Goal: Task Accomplishment & Management: Complete application form

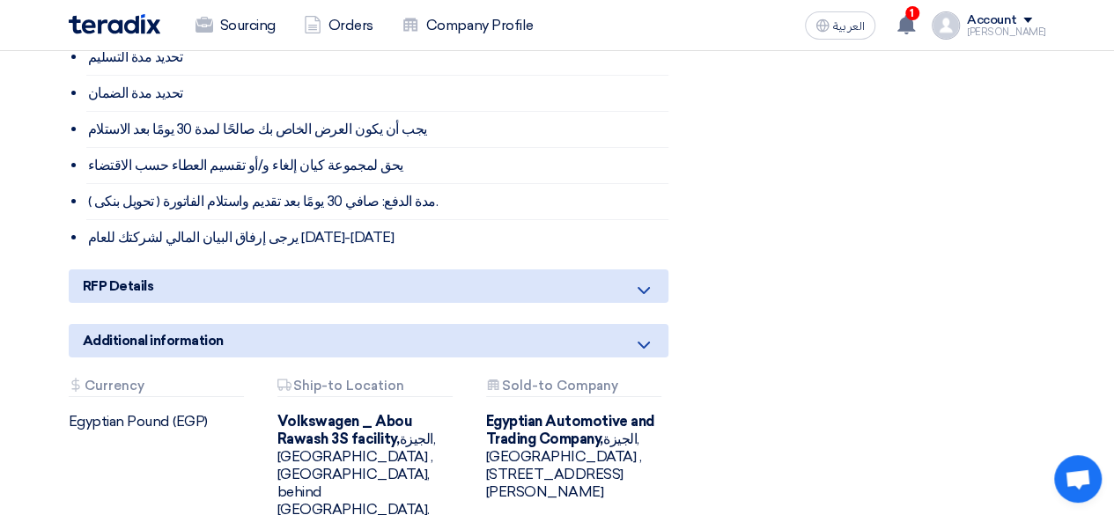
scroll to position [3140, 0]
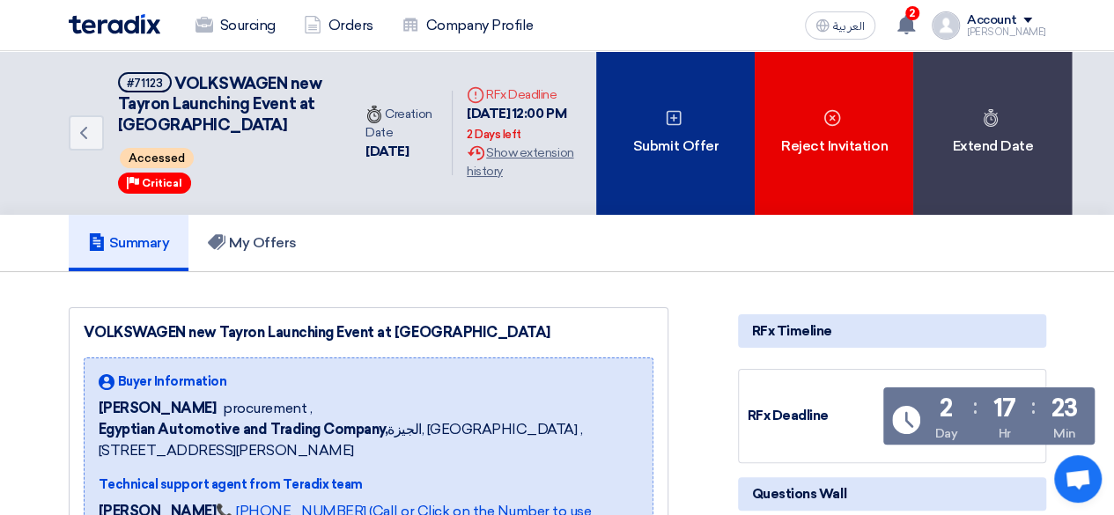
click at [667, 166] on div "Submit Offer" at bounding box center [675, 133] width 158 height 164
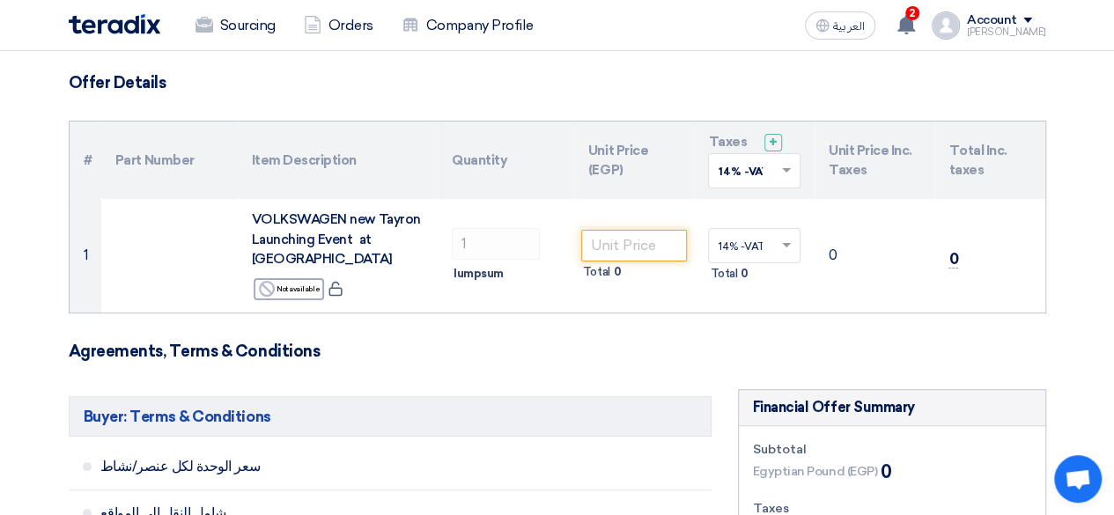
scroll to position [117, 0]
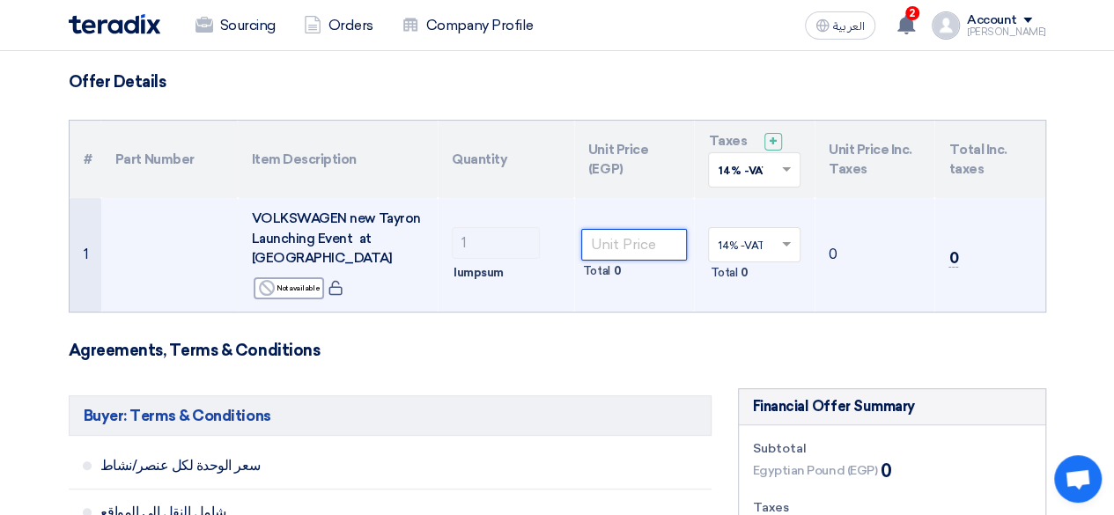
click at [642, 235] on input "number" at bounding box center [634, 245] width 107 height 32
click at [773, 230] on div at bounding box center [754, 244] width 91 height 29
click at [794, 237] on span at bounding box center [788, 245] width 22 height 16
click at [842, 218] on td "0" at bounding box center [874, 255] width 121 height 114
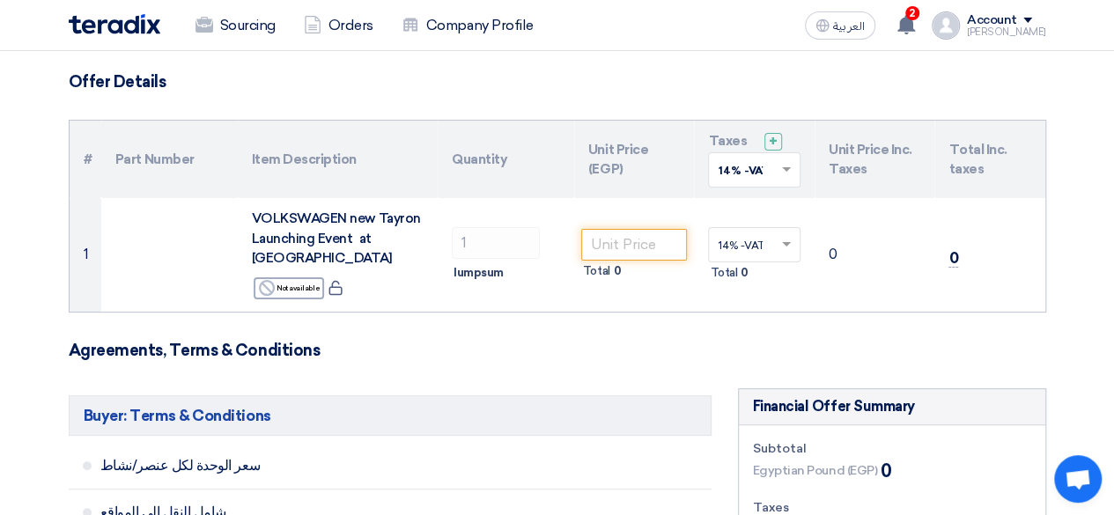
click at [472, 161] on th "Quantity" at bounding box center [506, 159] width 136 height 77
click at [560, 143] on th "Quantity" at bounding box center [506, 159] width 136 height 77
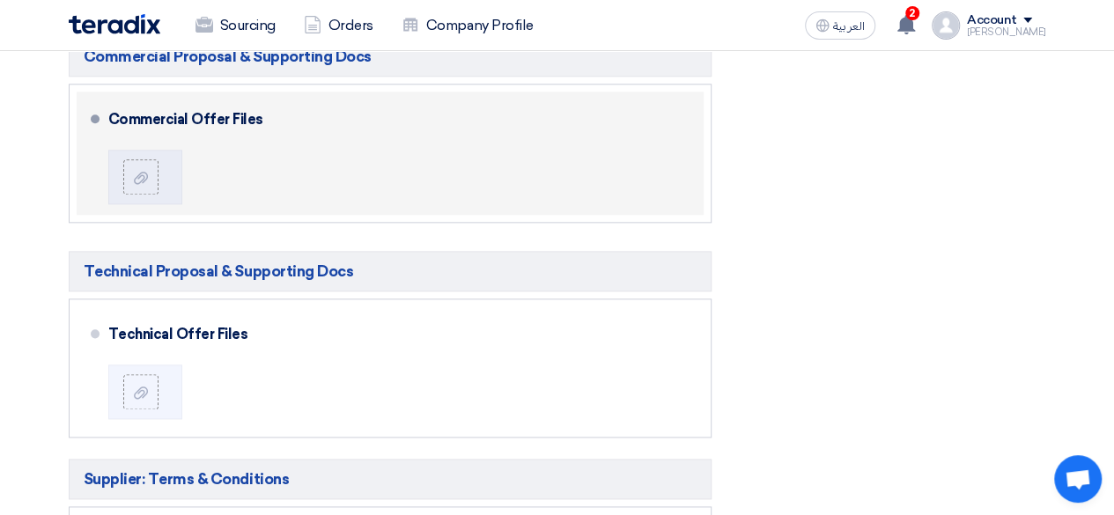
scroll to position [921, 0]
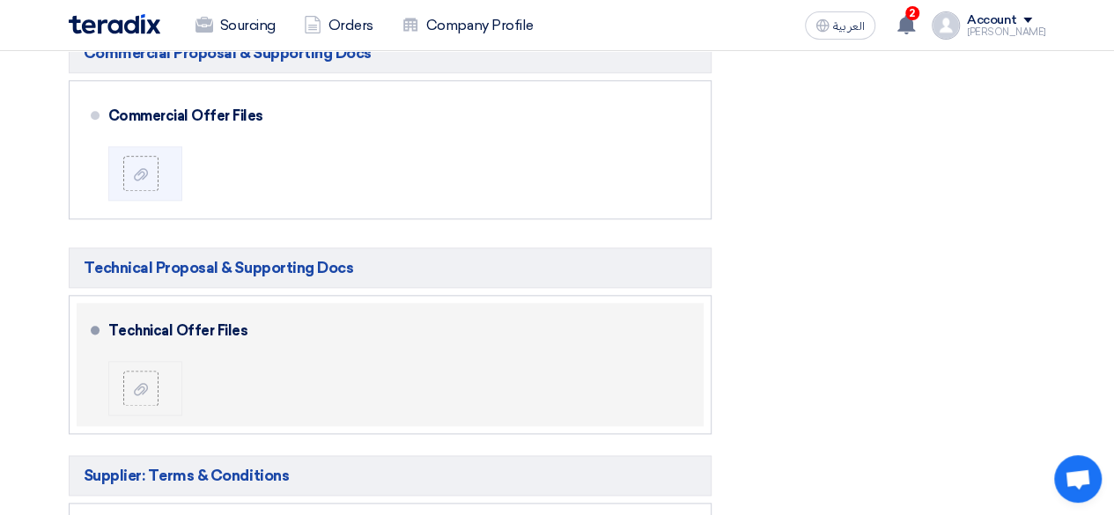
click at [150, 361] on li at bounding box center [145, 388] width 74 height 55
click at [132, 374] on label at bounding box center [140, 388] width 35 height 35
click at [0, 0] on input "file" at bounding box center [0, 0] width 0 height 0
click at [121, 361] on li at bounding box center [145, 388] width 74 height 55
click at [139, 386] on li at bounding box center [145, 388] width 74 height 55
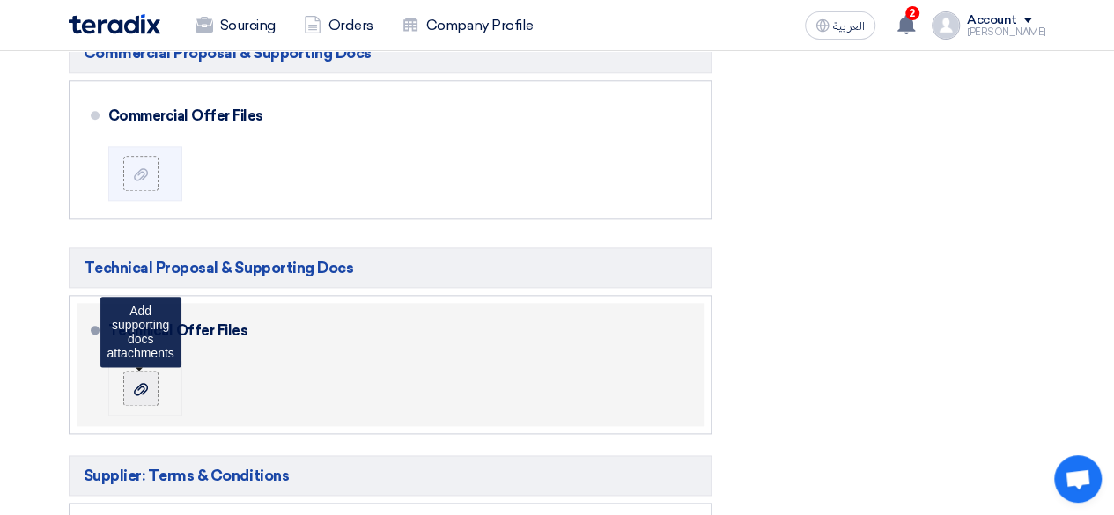
click at [143, 371] on label at bounding box center [140, 388] width 35 height 35
click at [0, 0] on input "file" at bounding box center [0, 0] width 0 height 0
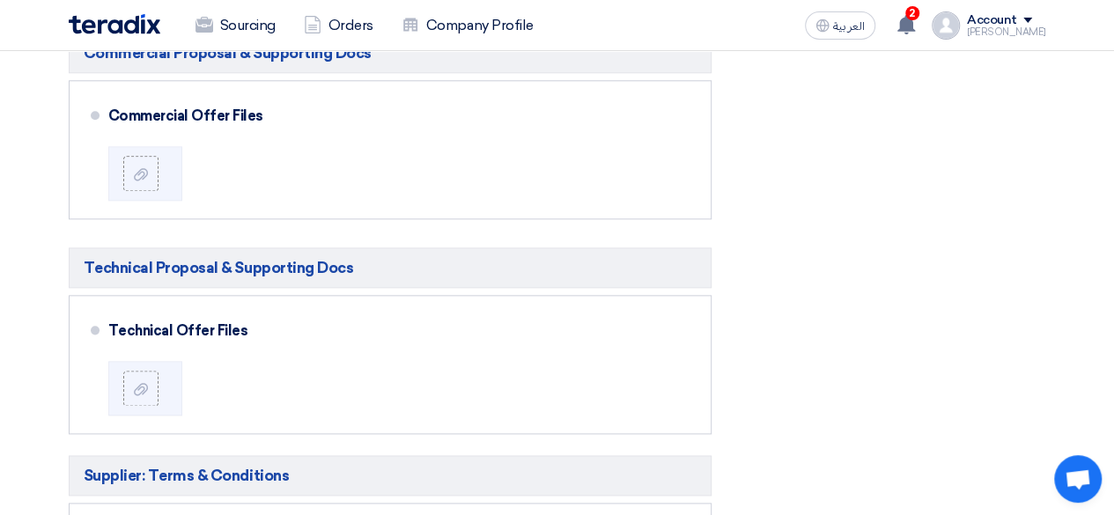
click at [857, 355] on div "Financial Offer Summary Subtotal Egyptian Pound (EGP) 0 Taxes" at bounding box center [892, 274] width 335 height 1381
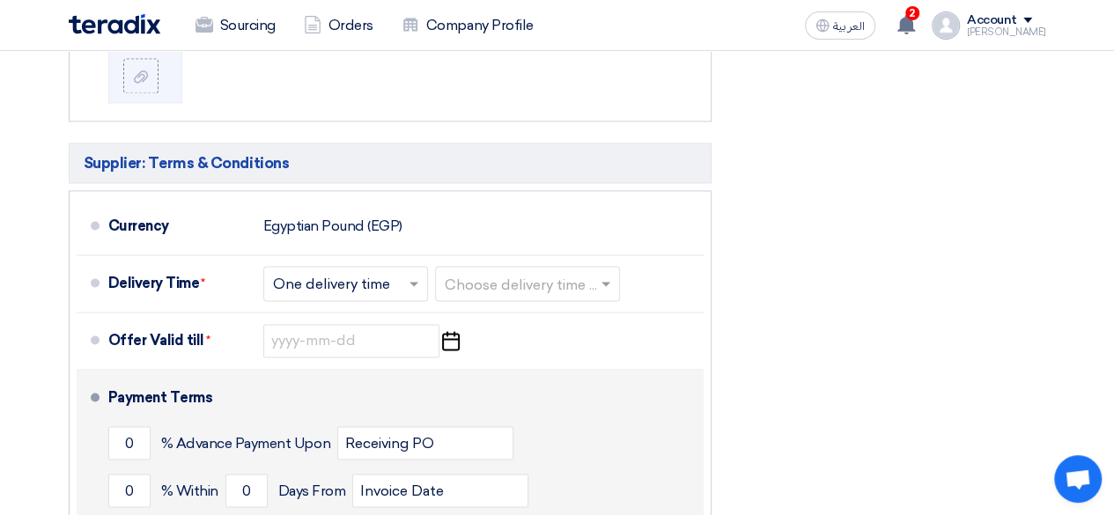
scroll to position [1196, 0]
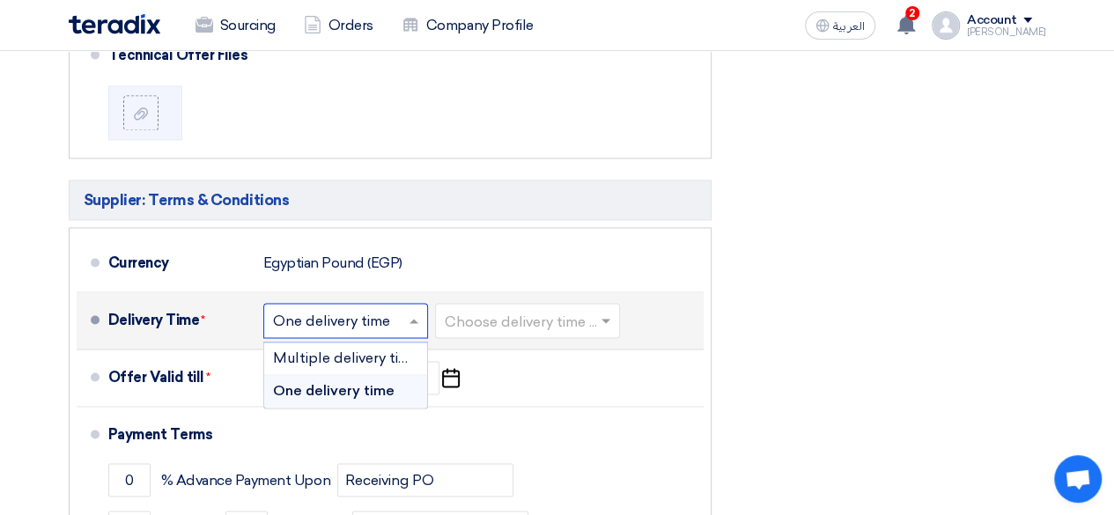
click at [382, 309] on input "text" at bounding box center [346, 322] width 147 height 26
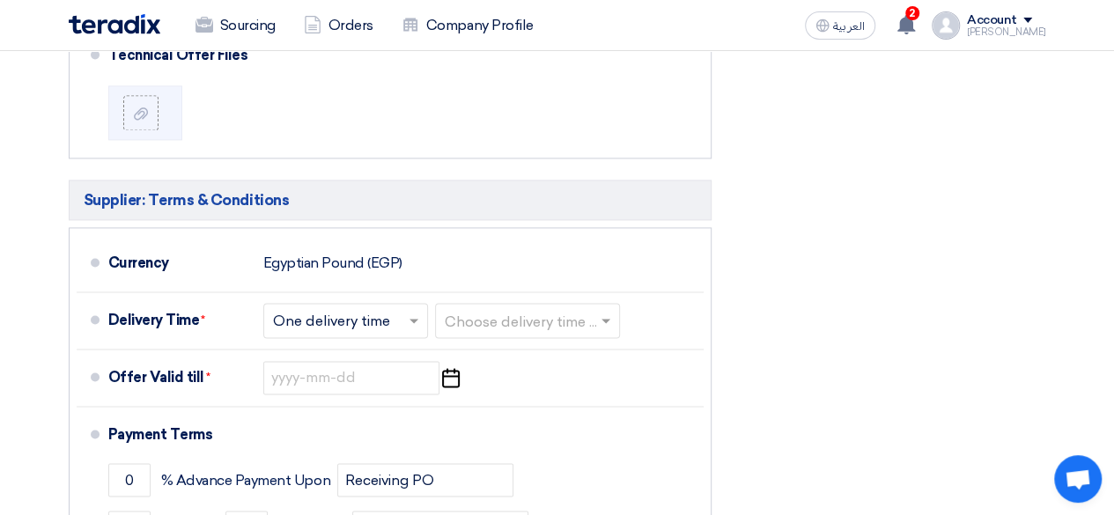
click at [453, 227] on ul "Currency Egyptian Pound (EGP) Delivery Time * Choose delivery time ... × One de…" at bounding box center [390, 454] width 643 height 454
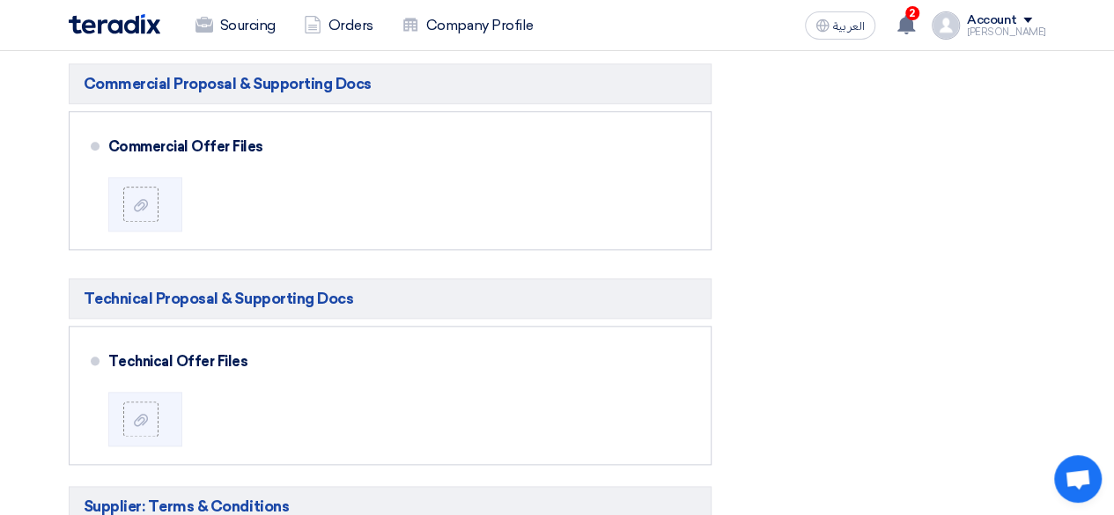
scroll to position [889, 0]
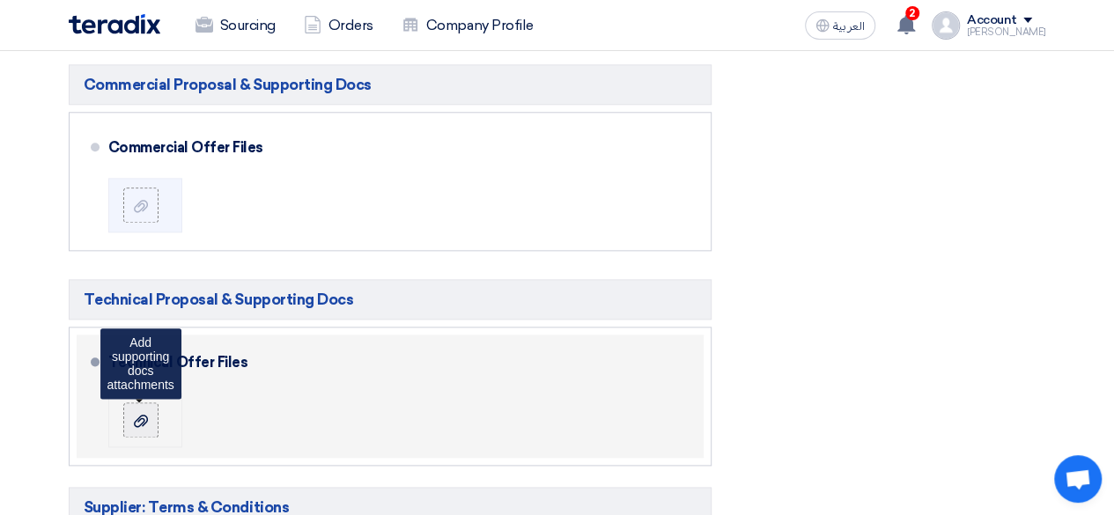
click at [135, 408] on label at bounding box center [140, 419] width 35 height 35
click at [0, 0] on input "file" at bounding box center [0, 0] width 0 height 0
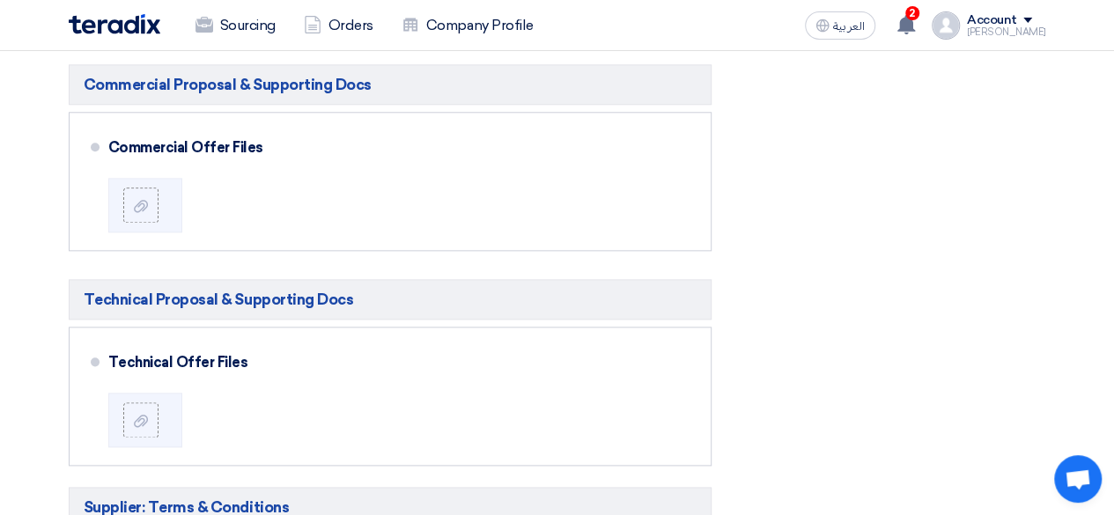
click at [784, 432] on div "Financial Offer Summary Subtotal Egyptian Pound (EGP) 0 Taxes" at bounding box center [892, 306] width 335 height 1381
click at [861, 115] on div "Financial Offer Summary Subtotal Egyptian Pound (EGP) 0 Taxes" at bounding box center [892, 306] width 335 height 1381
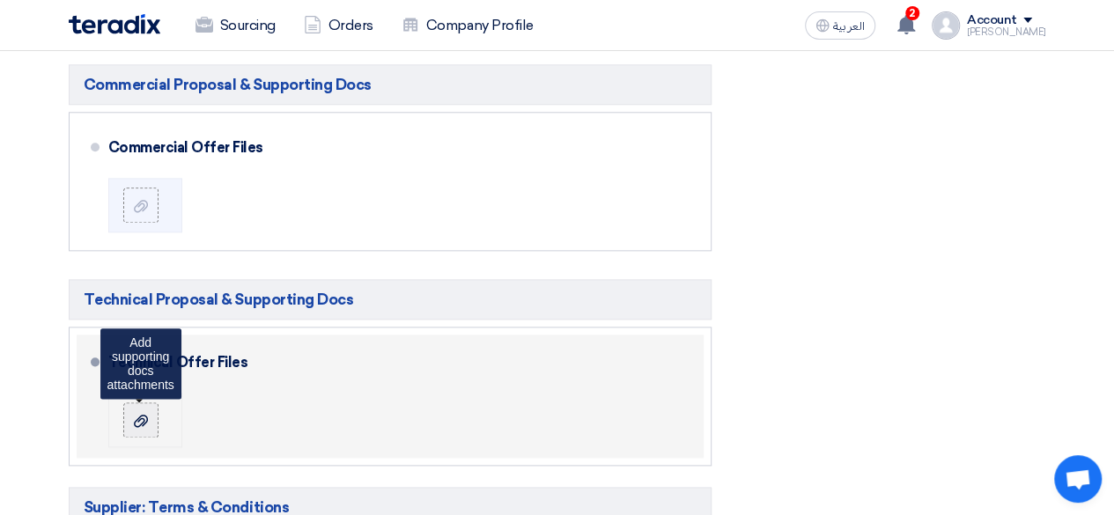
click at [130, 411] on div at bounding box center [140, 420] width 21 height 18
click at [0, 0] on input "file" at bounding box center [0, 0] width 0 height 0
click at [151, 402] on label at bounding box center [140, 419] width 35 height 35
click at [0, 0] on input "file" at bounding box center [0, 0] width 0 height 0
click at [134, 414] on icon at bounding box center [141, 421] width 14 height 14
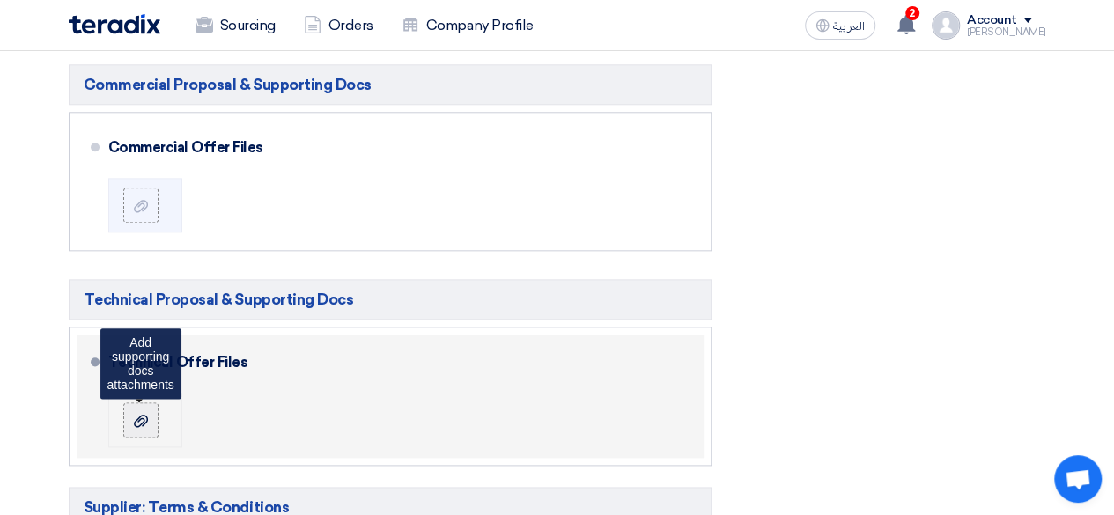
click at [0, 0] on input "file" at bounding box center [0, 0] width 0 height 0
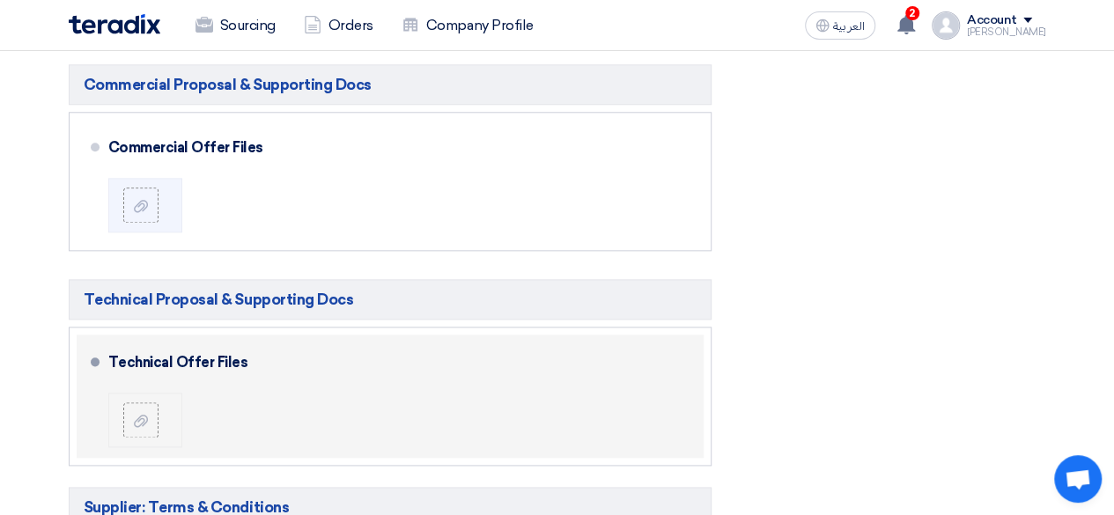
click at [166, 402] on div at bounding box center [147, 419] width 49 height 35
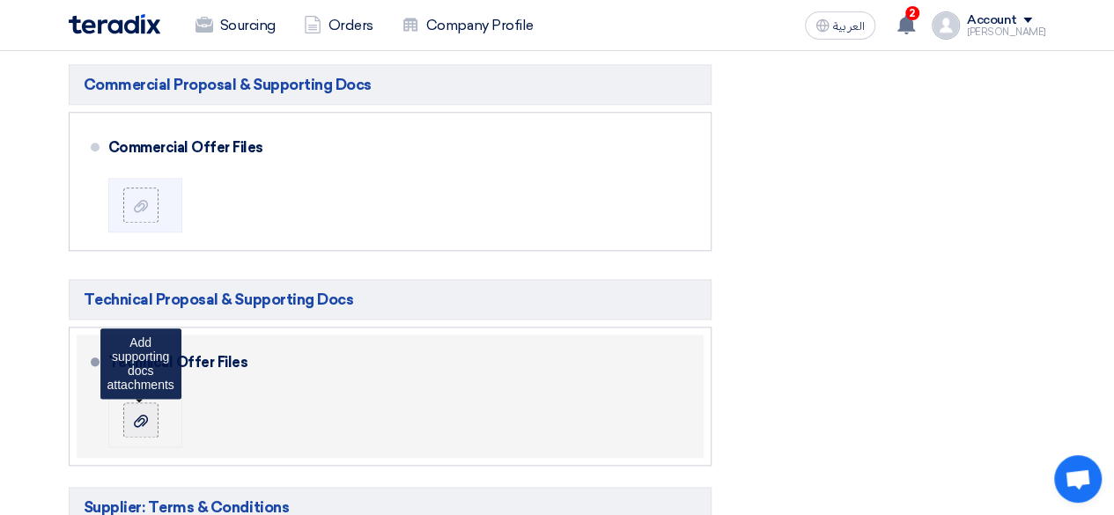
click at [143, 414] on icon at bounding box center [141, 421] width 14 height 14
click at [0, 0] on input "file" at bounding box center [0, 0] width 0 height 0
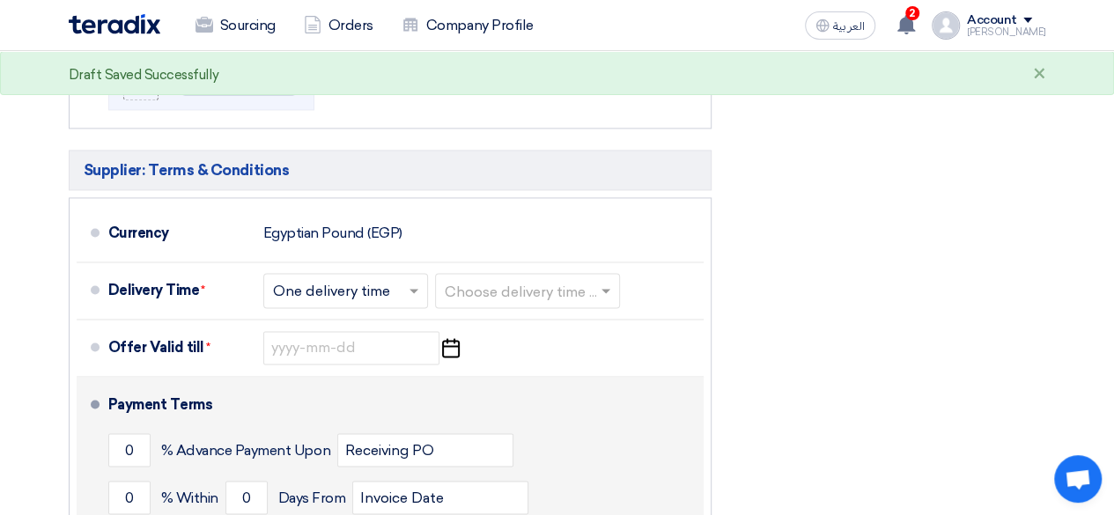
scroll to position [1227, 0]
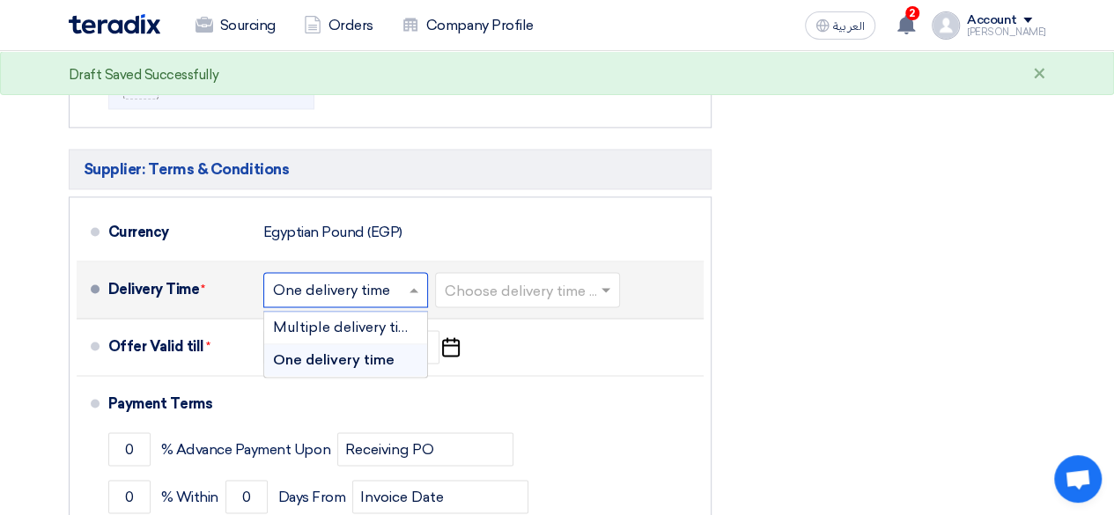
click at [379, 278] on input "text" at bounding box center [346, 291] width 147 height 26
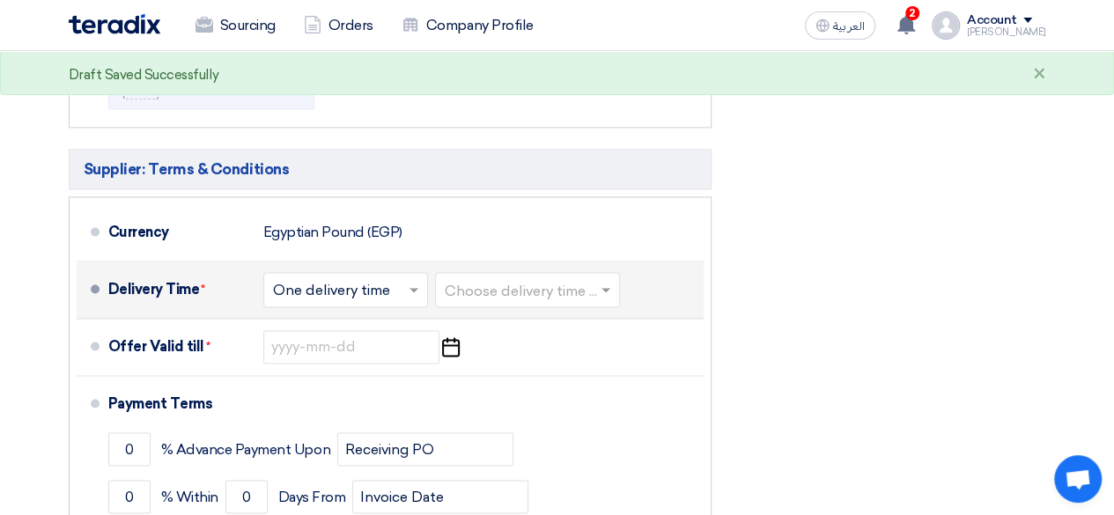
click at [486, 285] on div "Choose delivery time ... × One delivery time × Choose delivery time ..." at bounding box center [443, 290] width 360 height 42
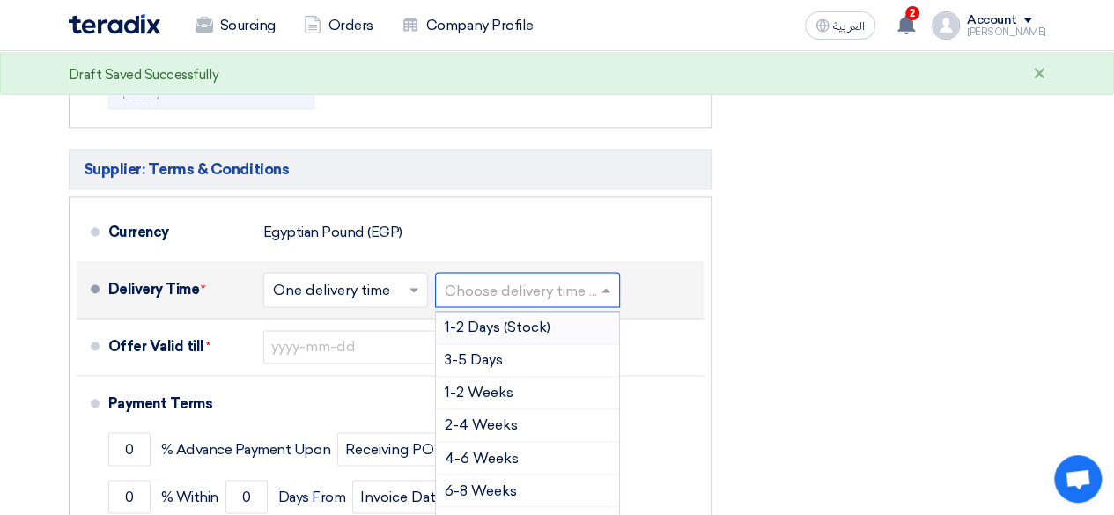
click at [508, 278] on input "text" at bounding box center [528, 291] width 167 height 26
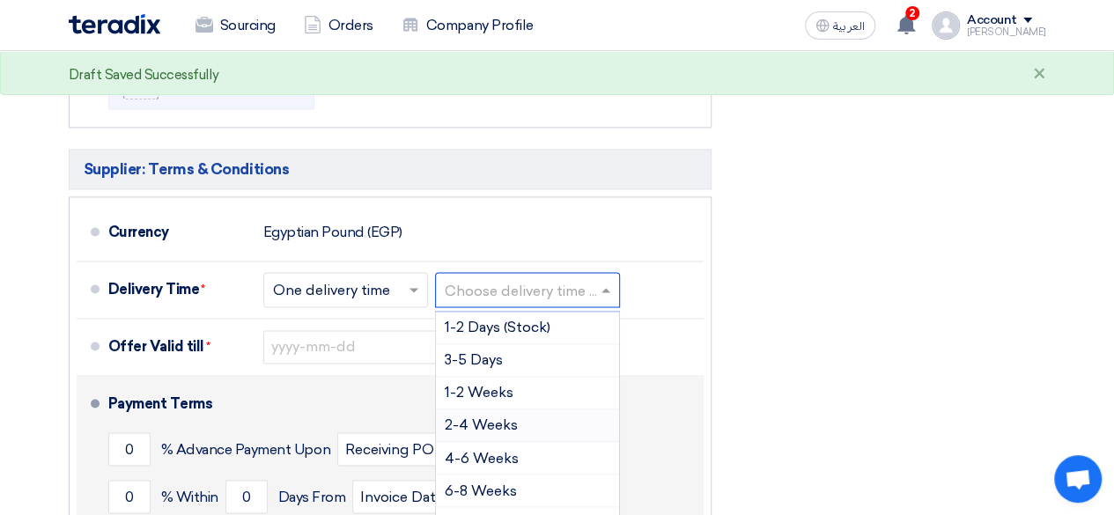
click at [357, 383] on div "Payment Terms" at bounding box center [395, 404] width 574 height 42
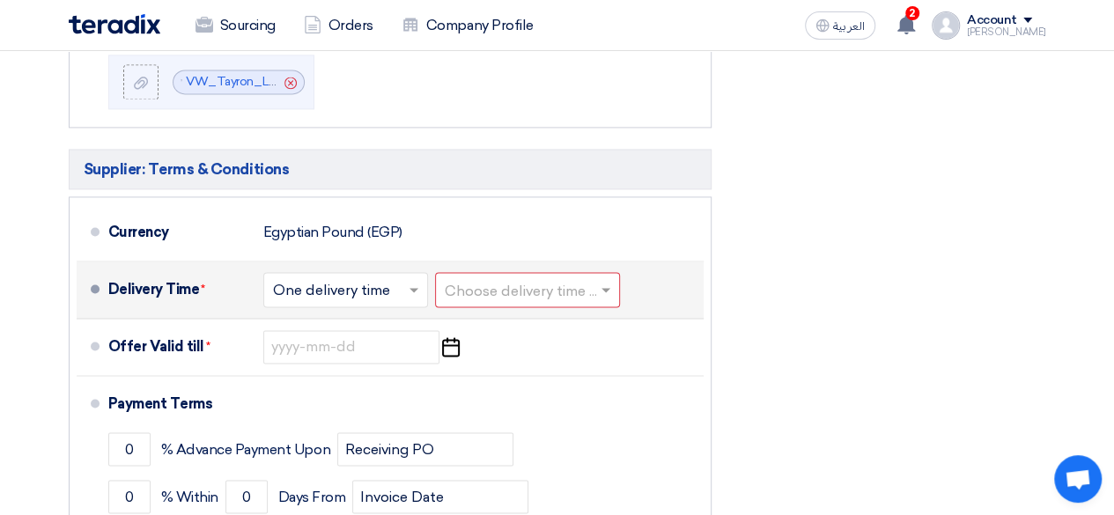
click at [485, 278] on input "text" at bounding box center [528, 291] width 167 height 26
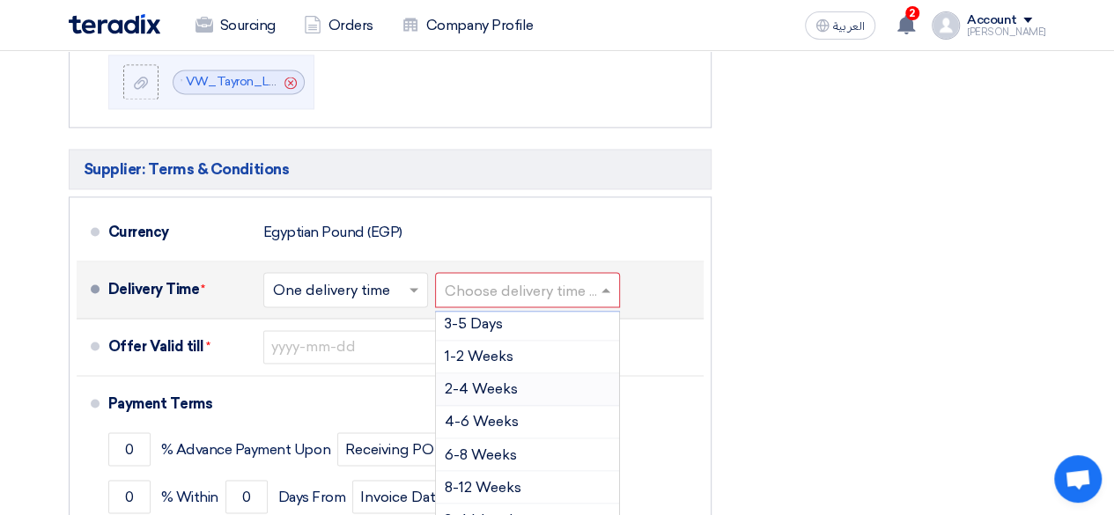
scroll to position [0, 0]
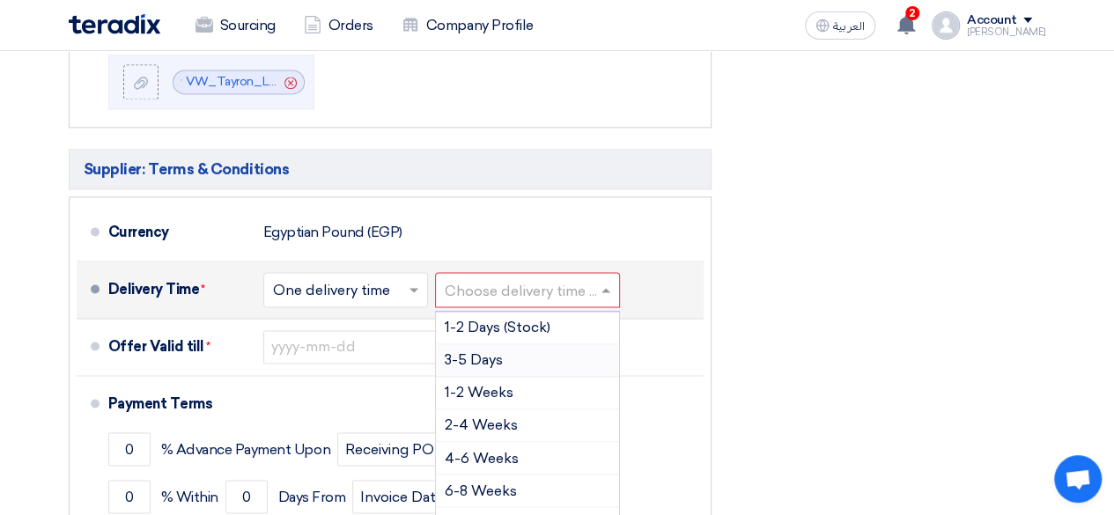
click at [485, 351] on span "3-5 Days" at bounding box center [474, 359] width 58 height 17
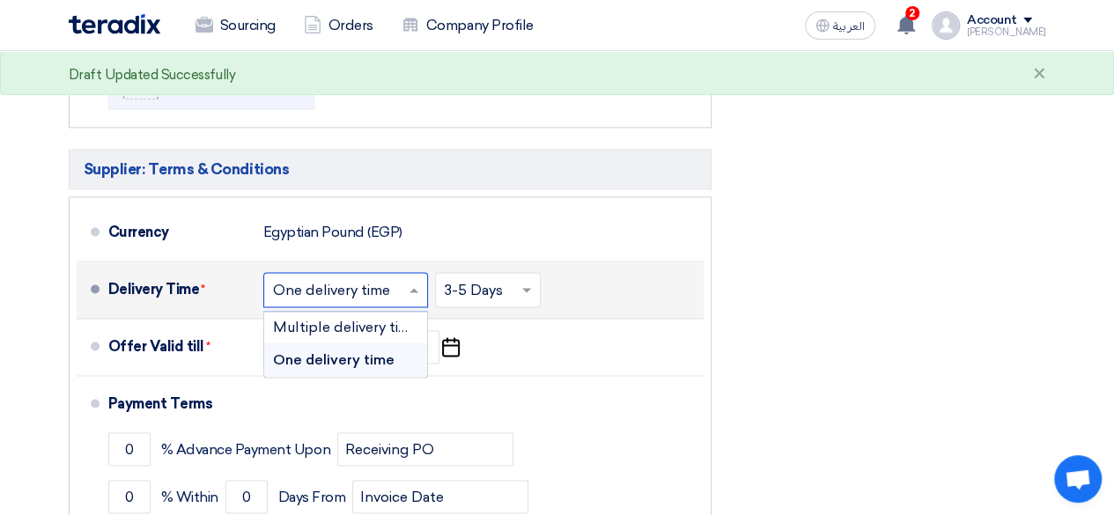
click at [364, 280] on input "text" at bounding box center [346, 291] width 147 height 26
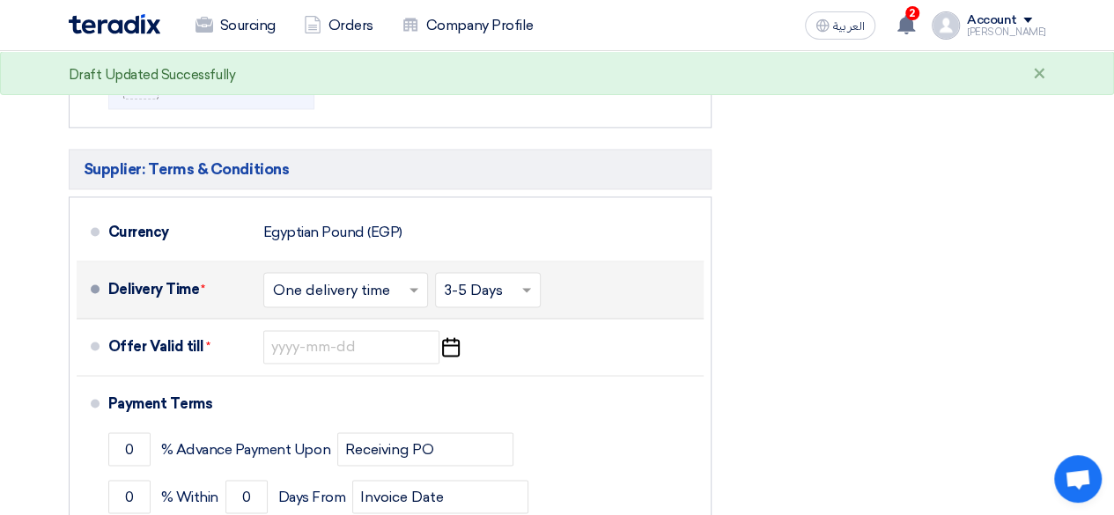
click at [373, 269] on div "Choose delivery time ... × One delivery time ×" at bounding box center [347, 290] width 168 height 42
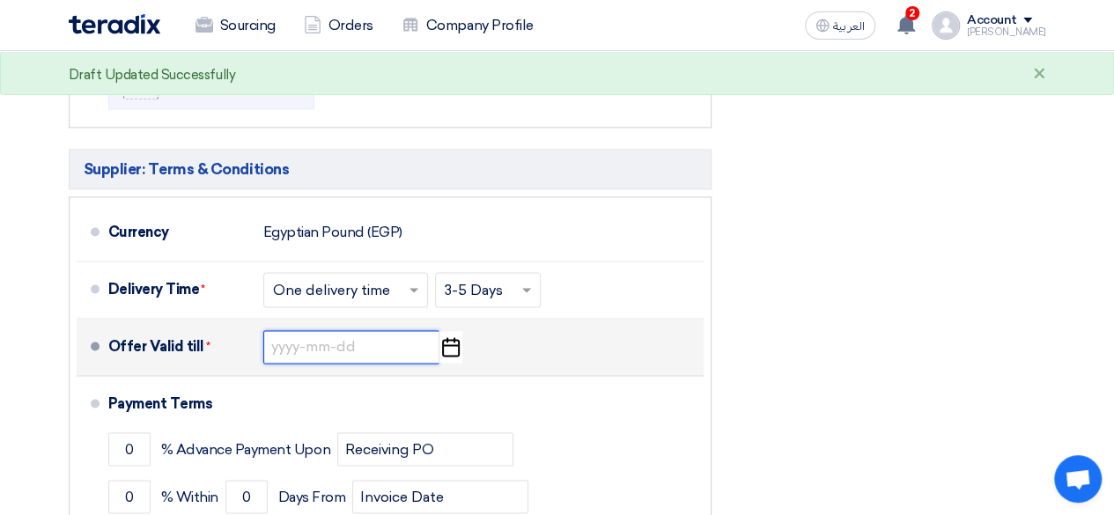
click at [352, 330] on input at bounding box center [351, 346] width 176 height 33
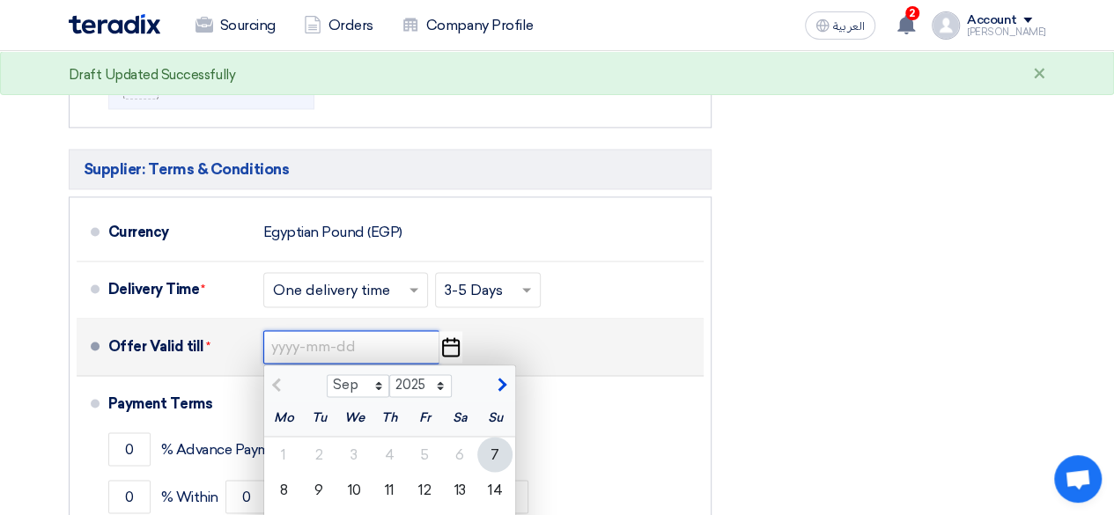
click at [370, 330] on input at bounding box center [351, 346] width 176 height 33
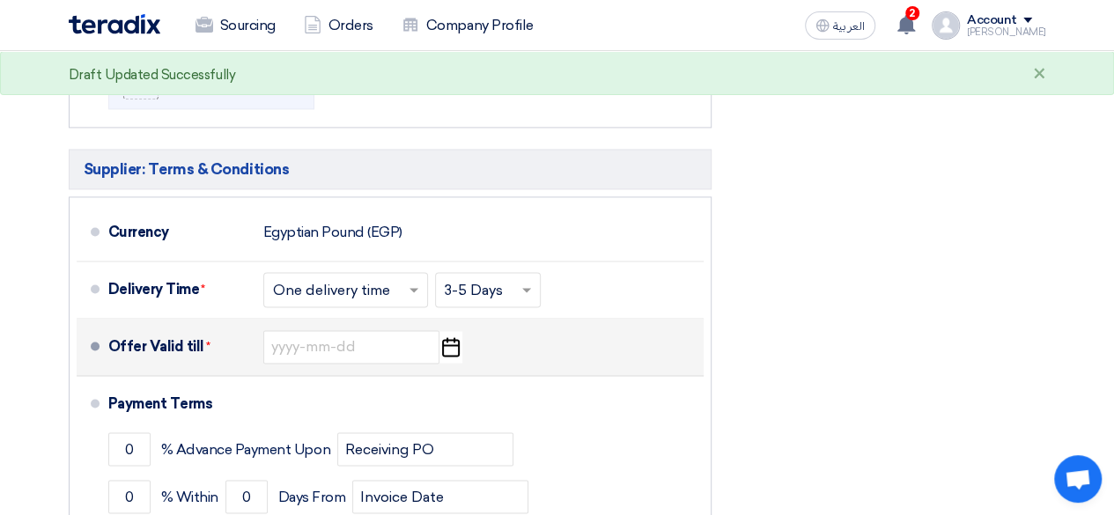
click at [442, 337] on use "button" at bounding box center [451, 346] width 18 height 19
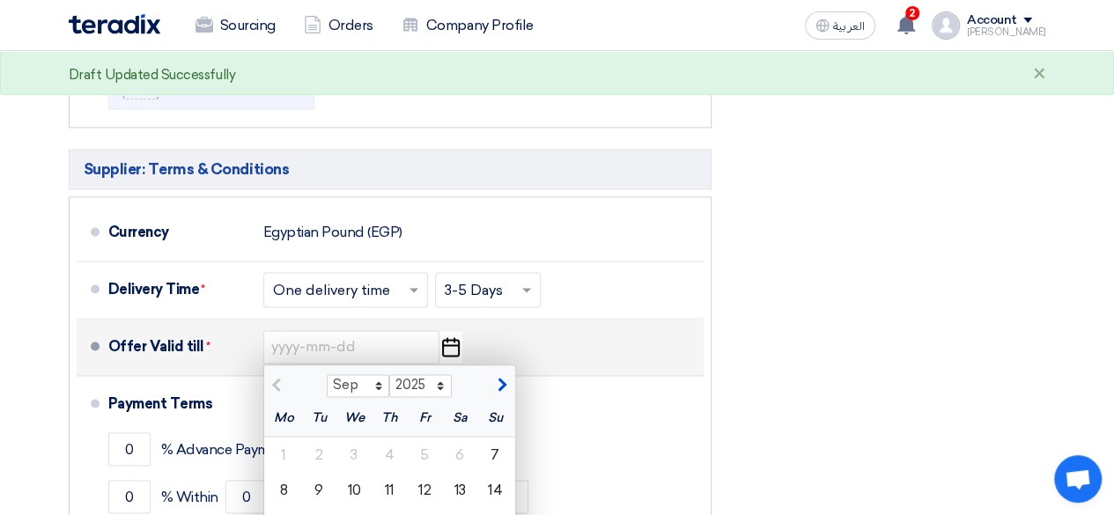
click at [450, 331] on icon "Pick a date" at bounding box center [450, 347] width 24 height 32
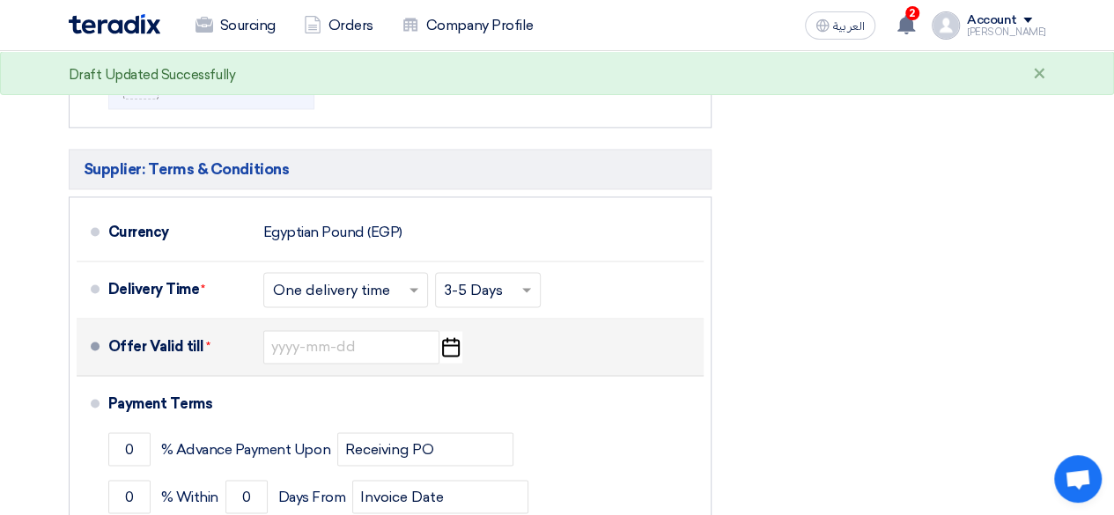
click at [450, 331] on icon "Pick a date" at bounding box center [450, 347] width 24 height 32
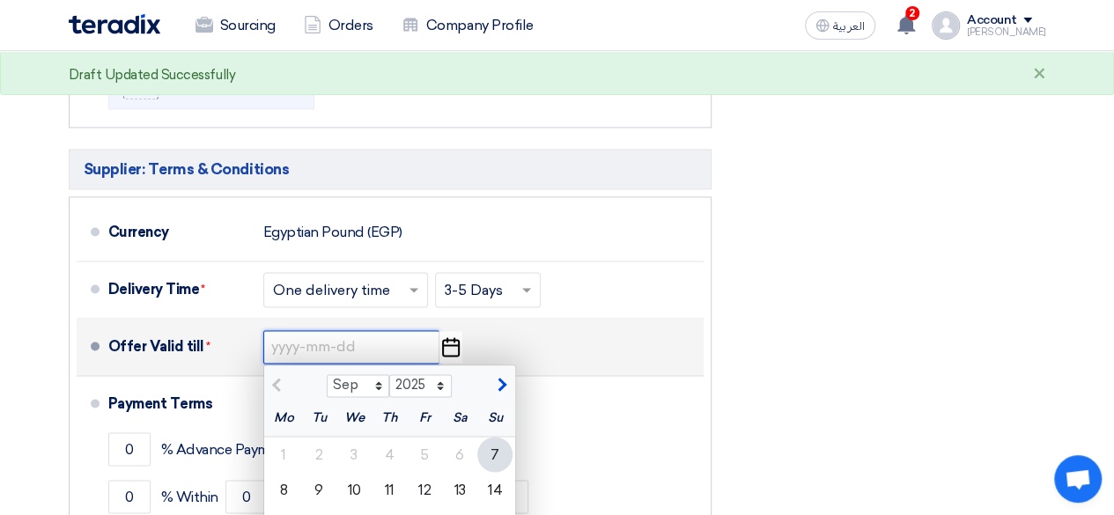
click at [404, 330] on input at bounding box center [351, 346] width 176 height 33
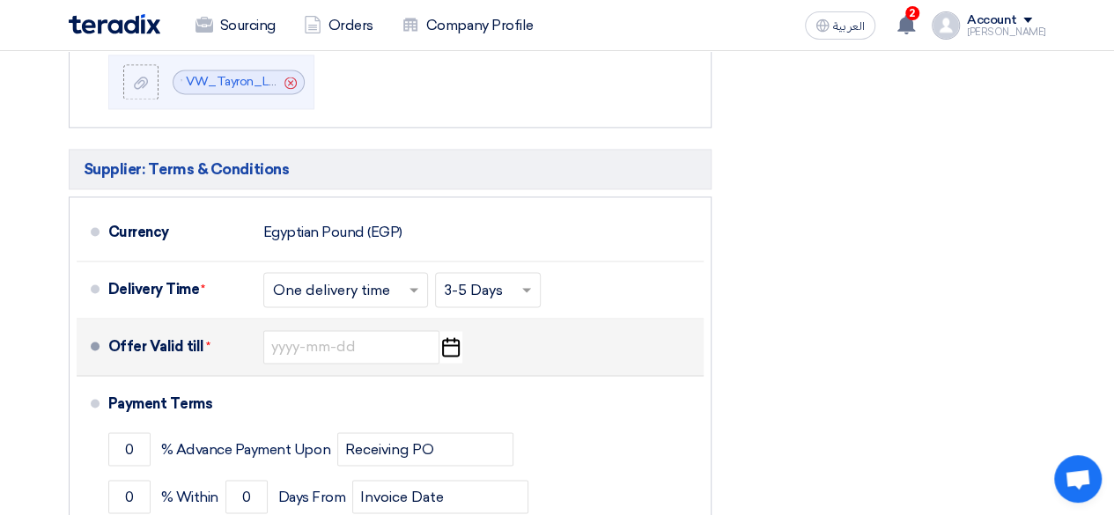
click at [452, 331] on icon "Pick a date" at bounding box center [450, 347] width 24 height 32
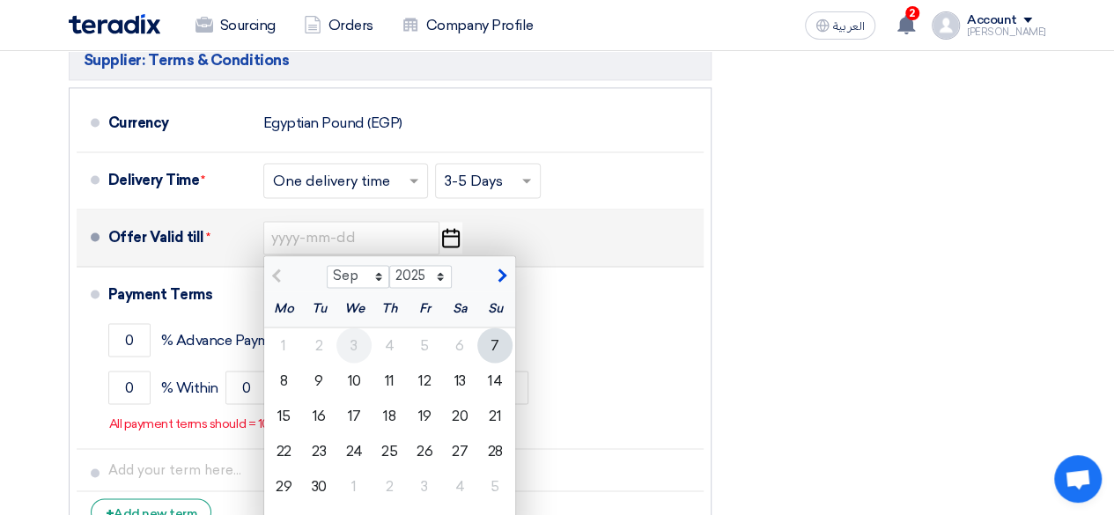
scroll to position [1355, 0]
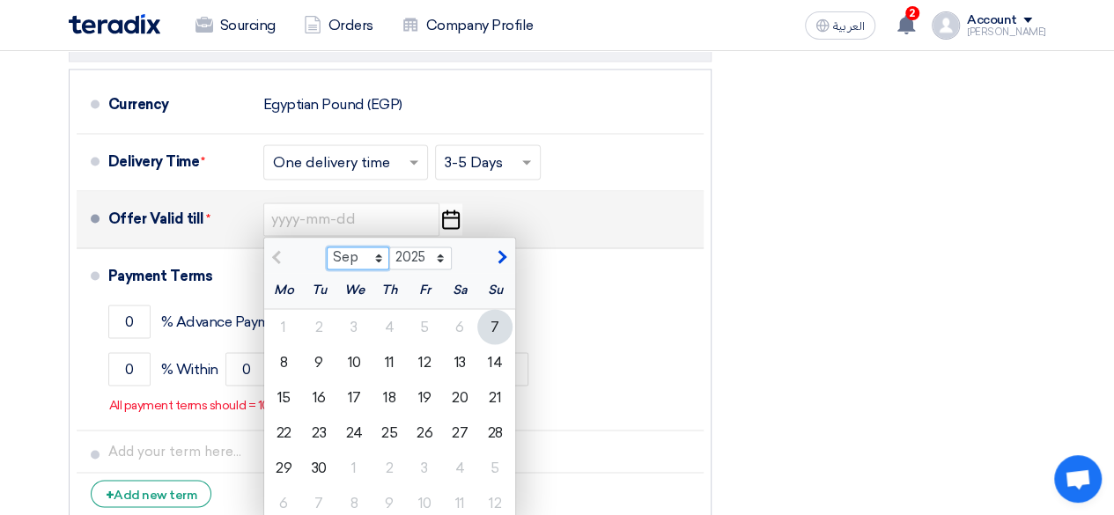
click at [379, 247] on select "Sep Oct Nov Dec" at bounding box center [358, 258] width 63 height 23
select select "10"
click at [327, 247] on select "Sep Oct Nov Dec" at bounding box center [358, 258] width 63 height 23
click at [453, 415] on div "25" at bounding box center [459, 432] width 35 height 35
type input "10/25/2025"
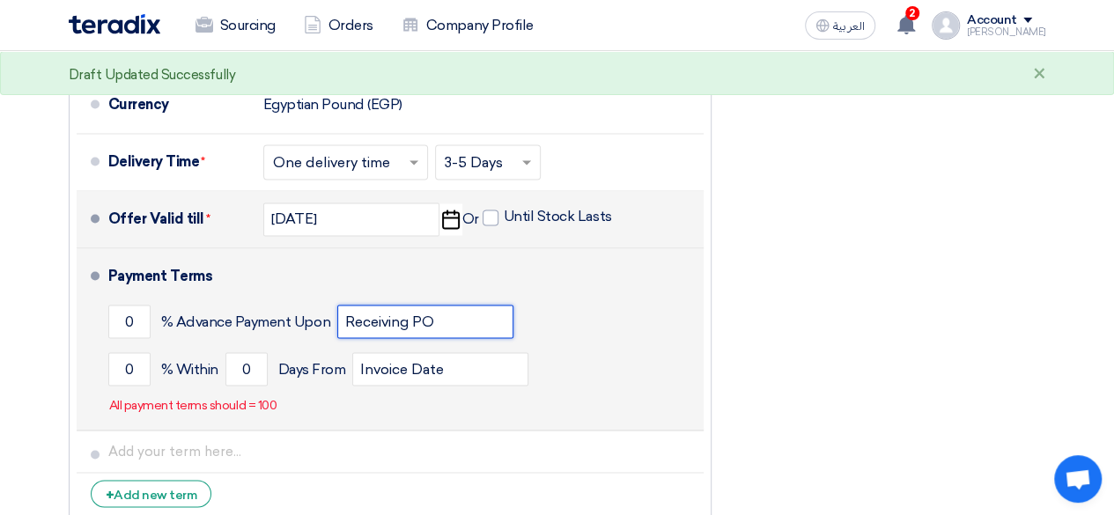
click at [381, 310] on input "Receiving PO" at bounding box center [425, 321] width 176 height 33
click at [406, 305] on input "Receiving PO" at bounding box center [425, 321] width 176 height 33
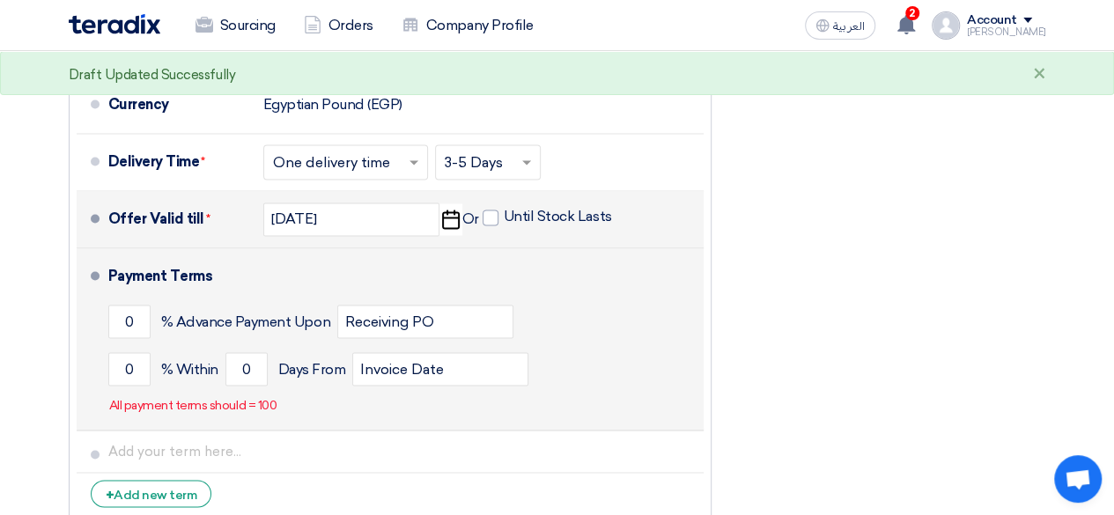
click at [287, 260] on div "Payment Terms" at bounding box center [395, 276] width 574 height 42
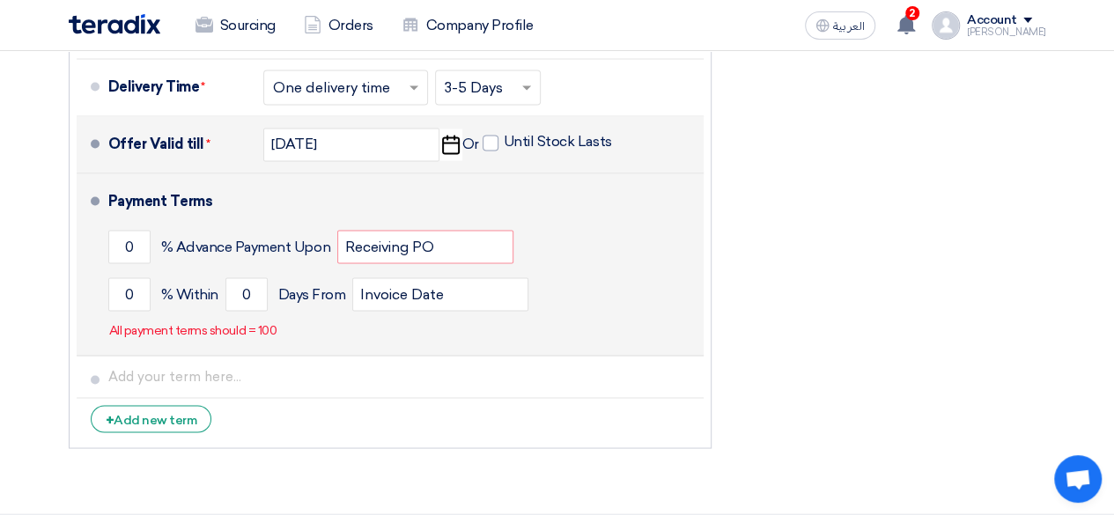
scroll to position [1431, 0]
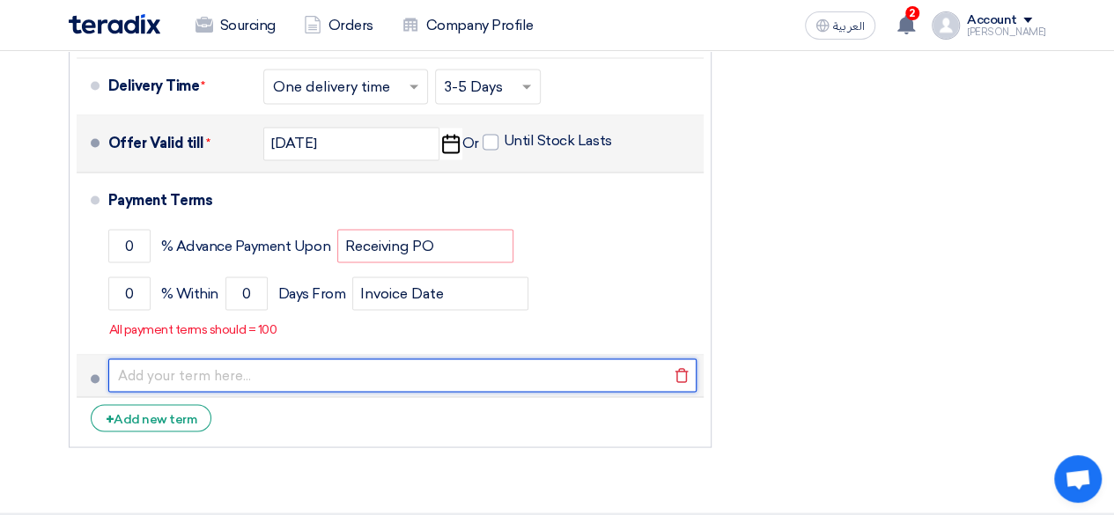
click at [212, 358] on input "text" at bounding box center [402, 374] width 588 height 33
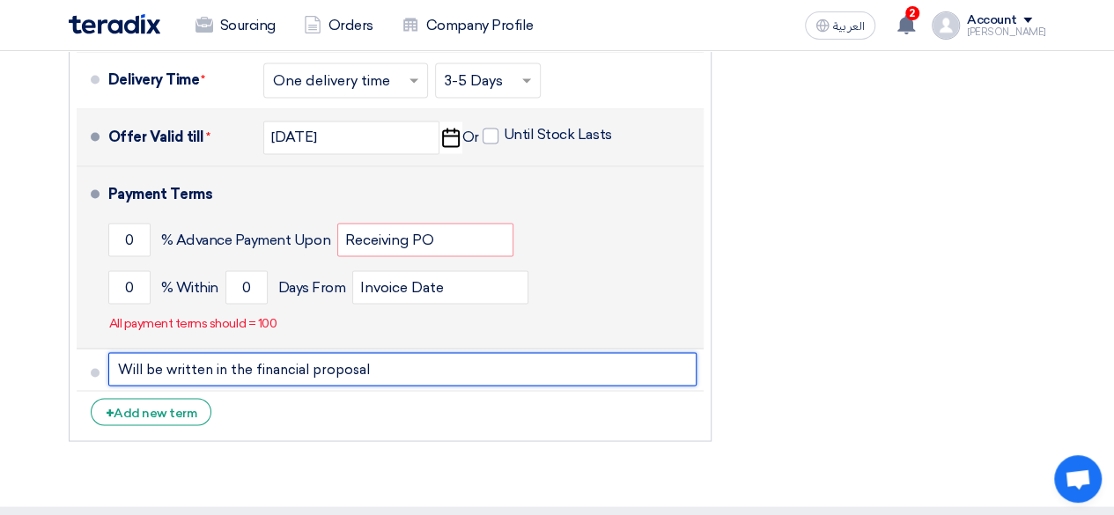
scroll to position [1433, 0]
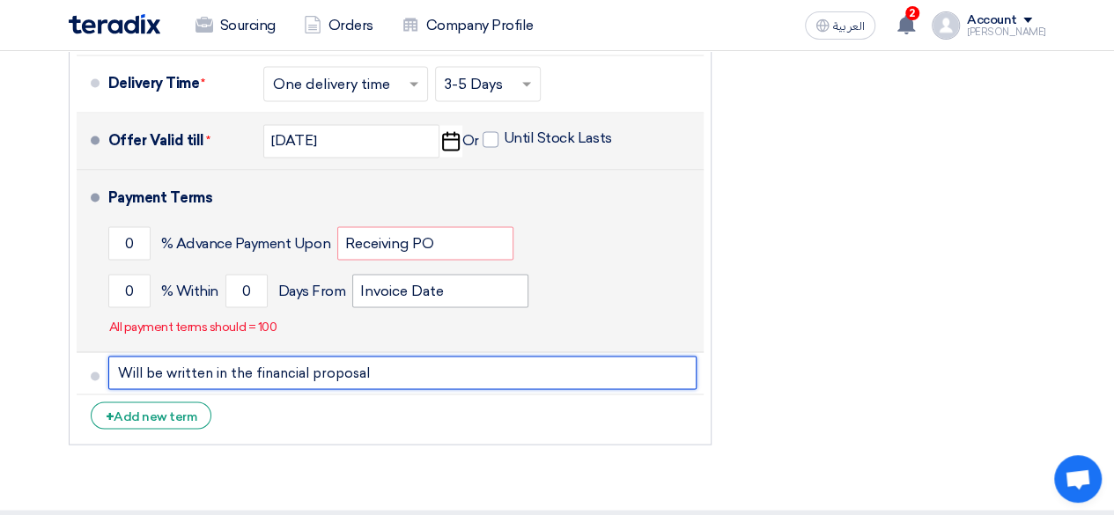
type input "Will be written in the financial proposal"
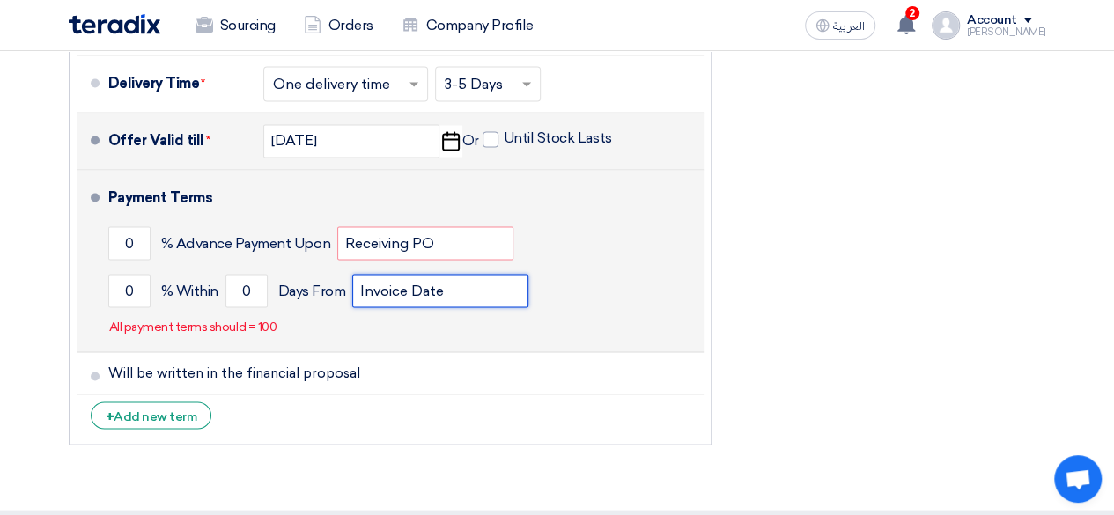
click at [416, 274] on input "Invoice Date" at bounding box center [440, 290] width 176 height 33
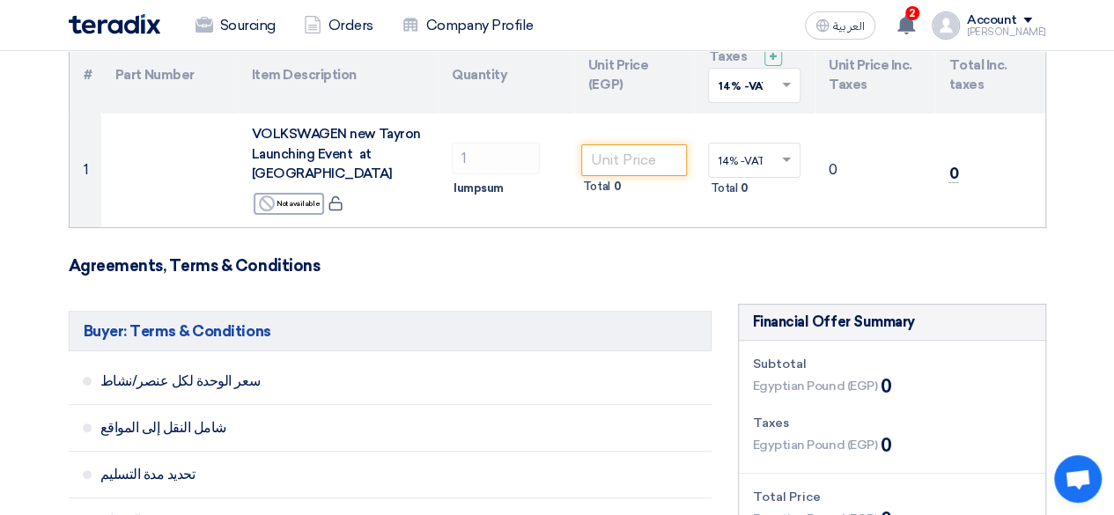
scroll to position [196, 0]
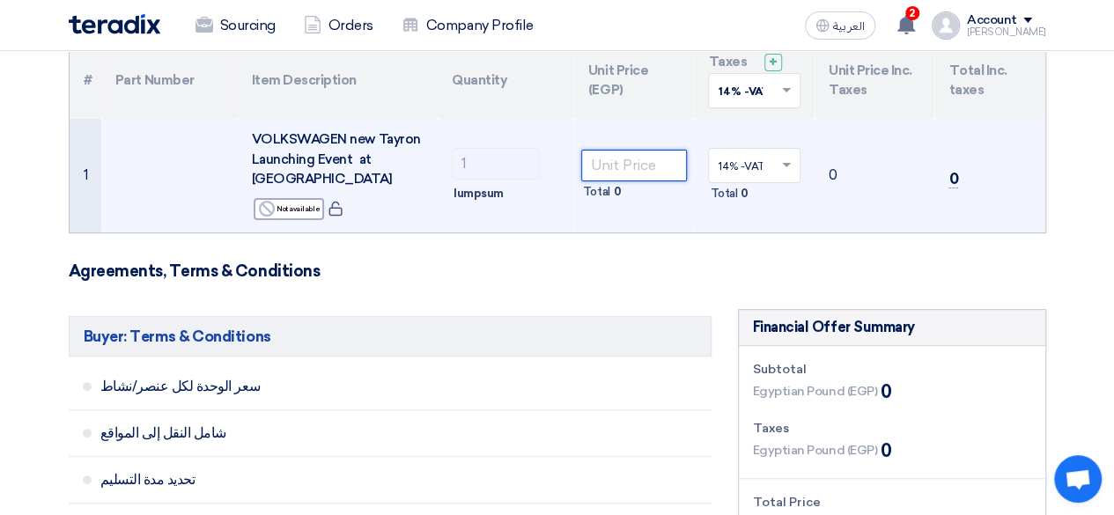
click at [640, 160] on input "number" at bounding box center [634, 166] width 107 height 32
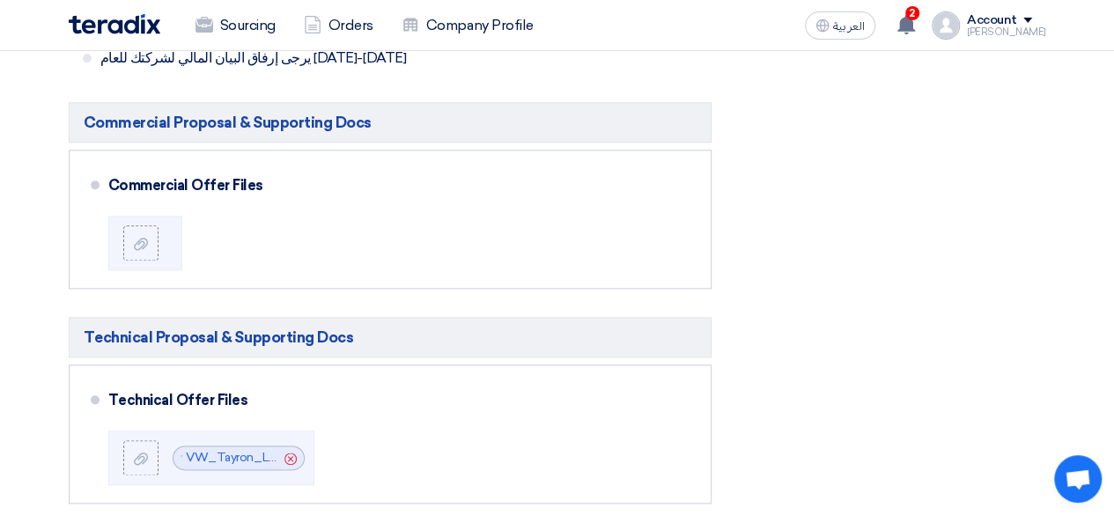
scroll to position [859, 0]
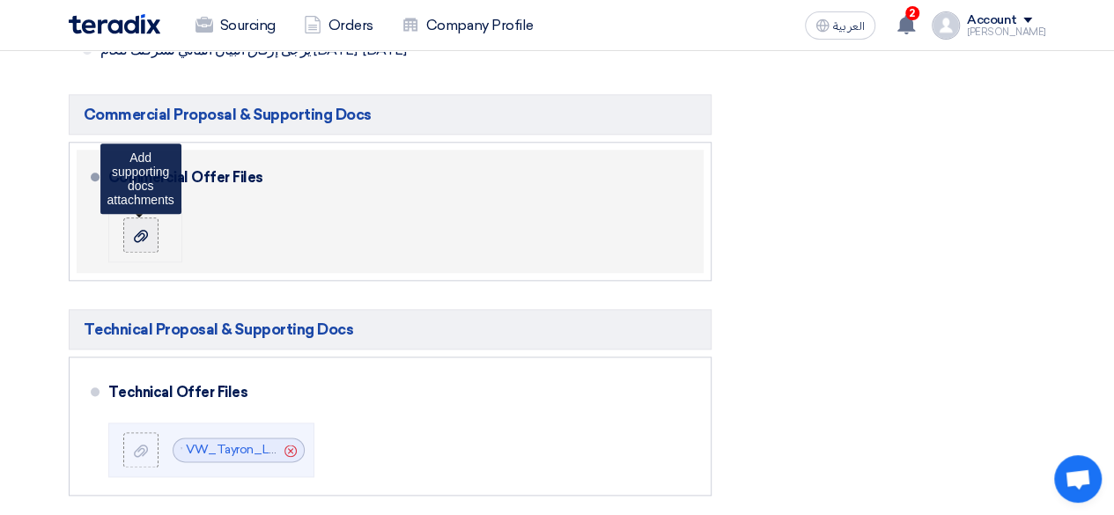
click at [137, 229] on icon at bounding box center [141, 236] width 14 height 14
click at [0, 0] on input "file" at bounding box center [0, 0] width 0 height 0
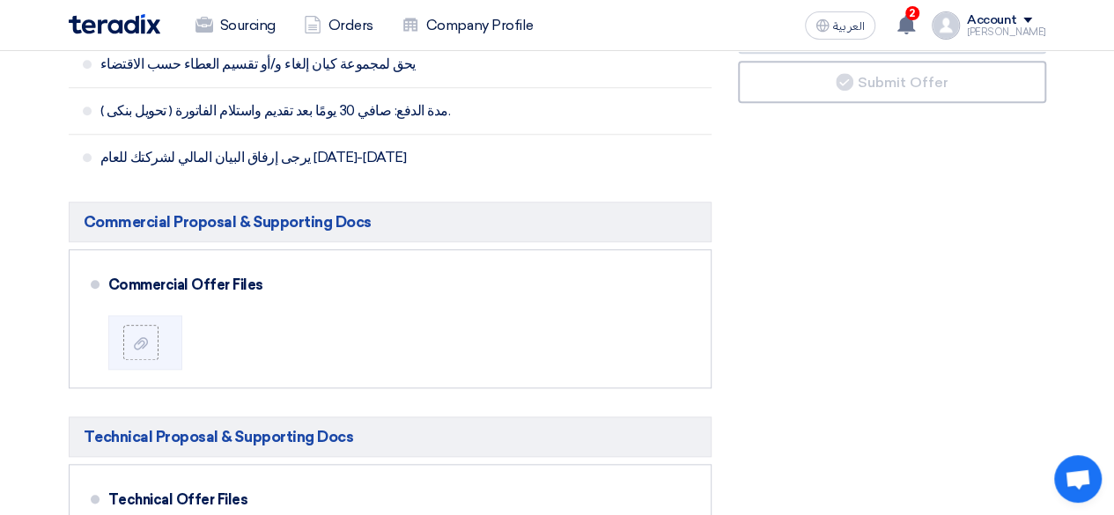
scroll to position [755, 0]
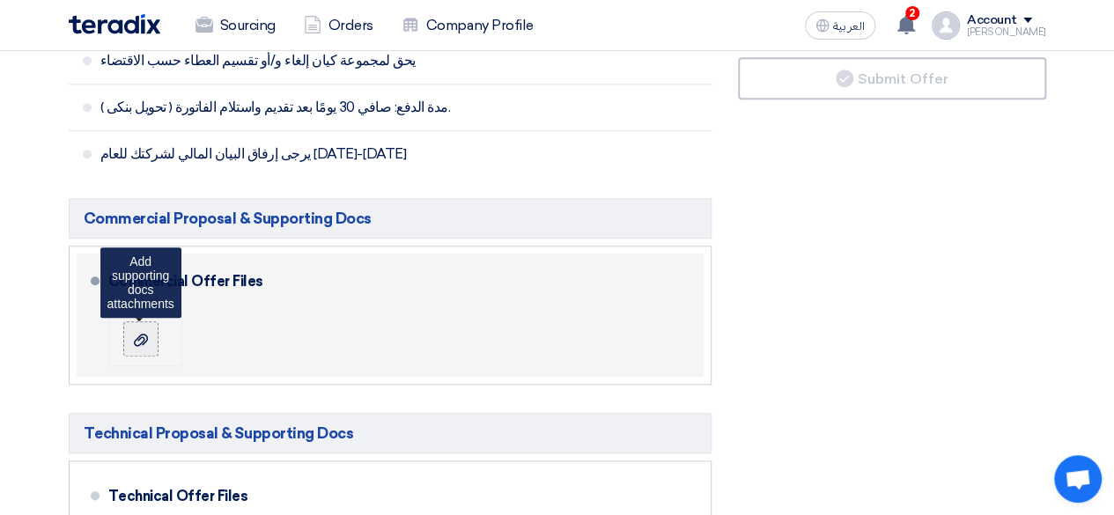
click at [139, 333] on icon at bounding box center [141, 340] width 14 height 14
click at [0, 0] on input "file" at bounding box center [0, 0] width 0 height 0
click at [140, 333] on use at bounding box center [141, 339] width 14 height 12
click at [0, 0] on input "file" at bounding box center [0, 0] width 0 height 0
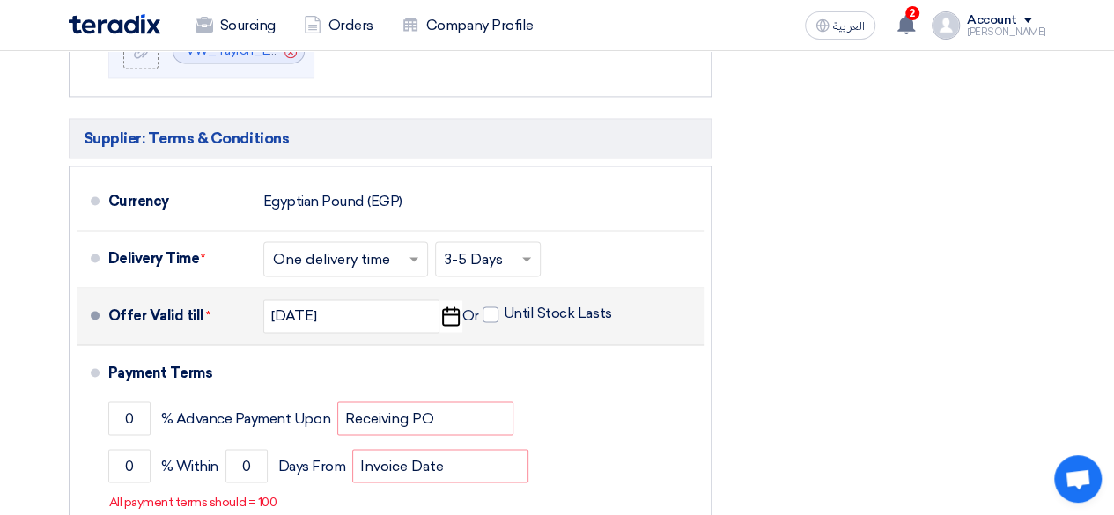
scroll to position [1336, 0]
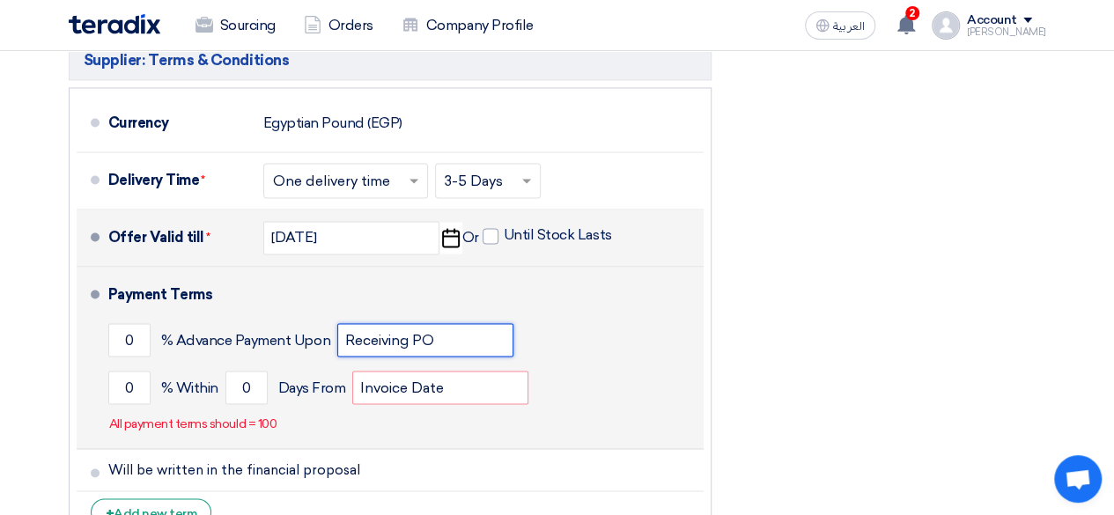
click at [444, 323] on input "Receiving PO" at bounding box center [425, 339] width 176 height 33
click at [457, 323] on input "Receiving PO" at bounding box center [425, 339] width 176 height 33
click at [364, 323] on input "Receiving PO" at bounding box center [425, 339] width 176 height 33
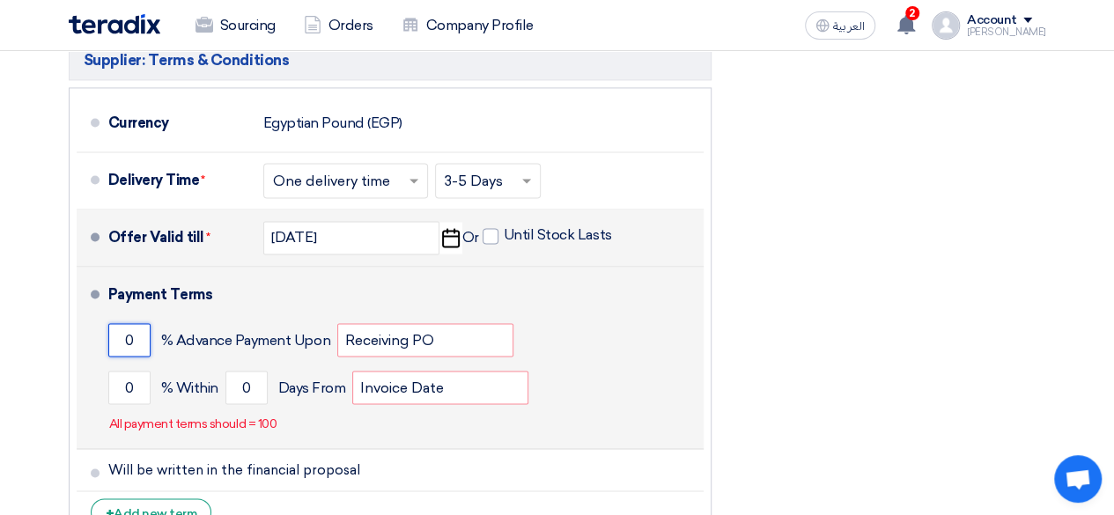
click at [122, 323] on input "0" at bounding box center [129, 339] width 42 height 33
click at [134, 323] on input "0" at bounding box center [129, 339] width 42 height 33
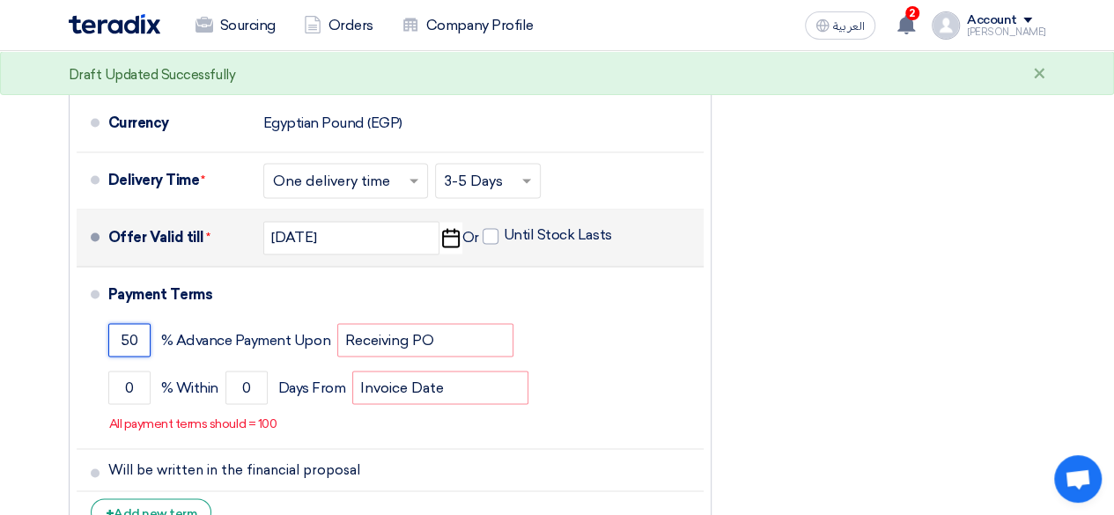
type input "50"
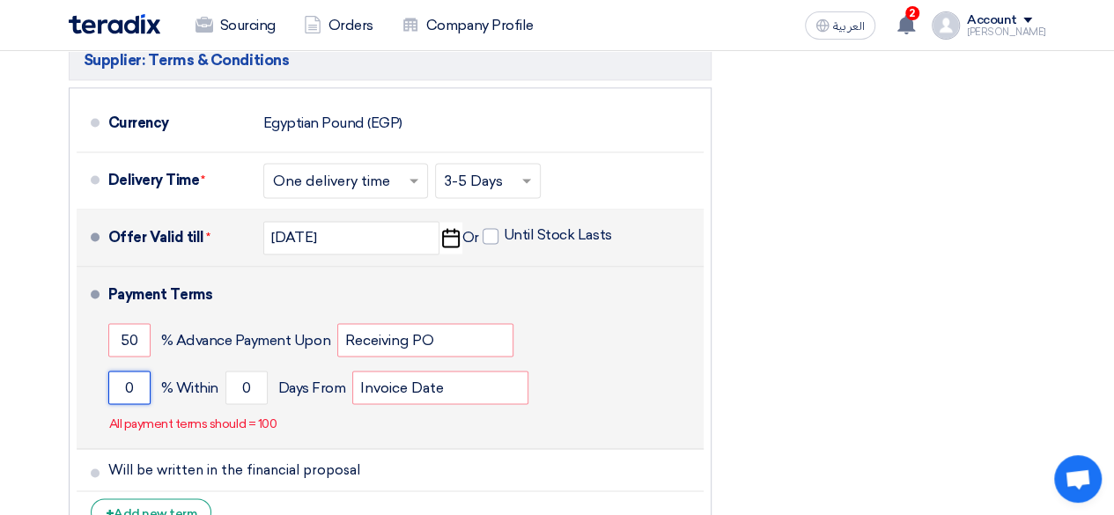
click at [134, 371] on input "0" at bounding box center [129, 387] width 42 height 33
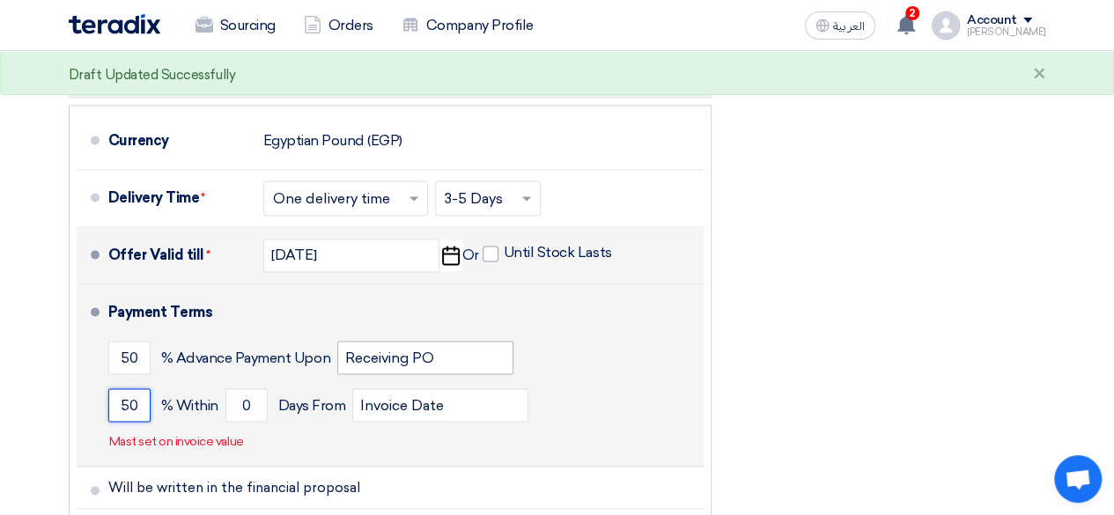
scroll to position [1320, 0]
type input "50"
click at [247, 387] on input "0" at bounding box center [246, 403] width 42 height 33
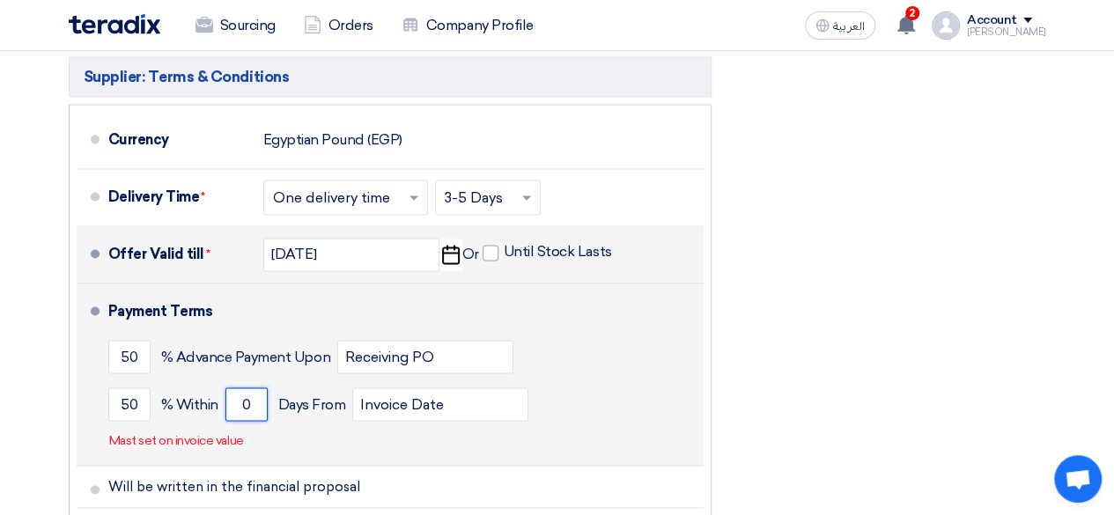
click at [247, 387] on input "0" at bounding box center [246, 403] width 42 height 33
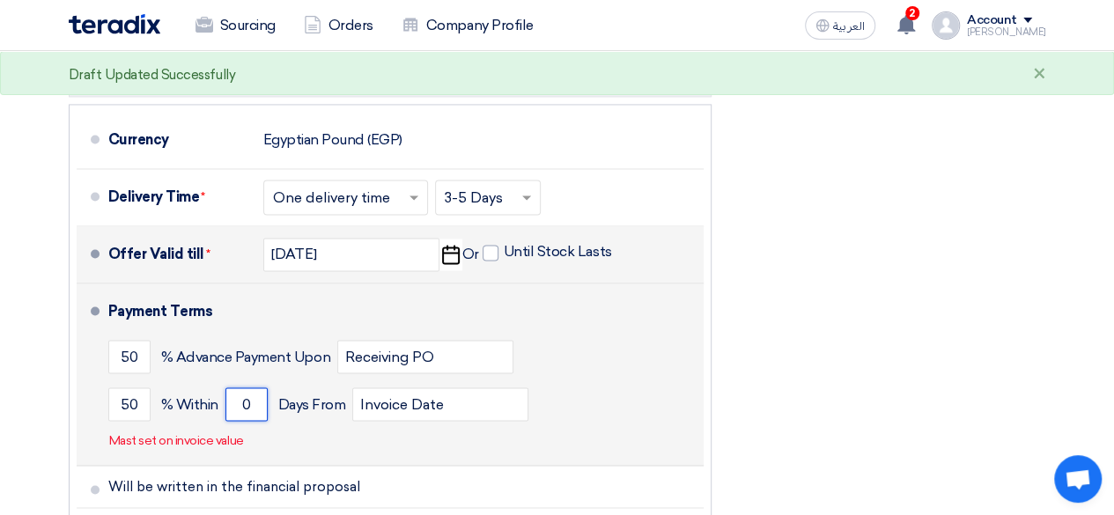
click at [247, 387] on input "0" at bounding box center [246, 403] width 42 height 33
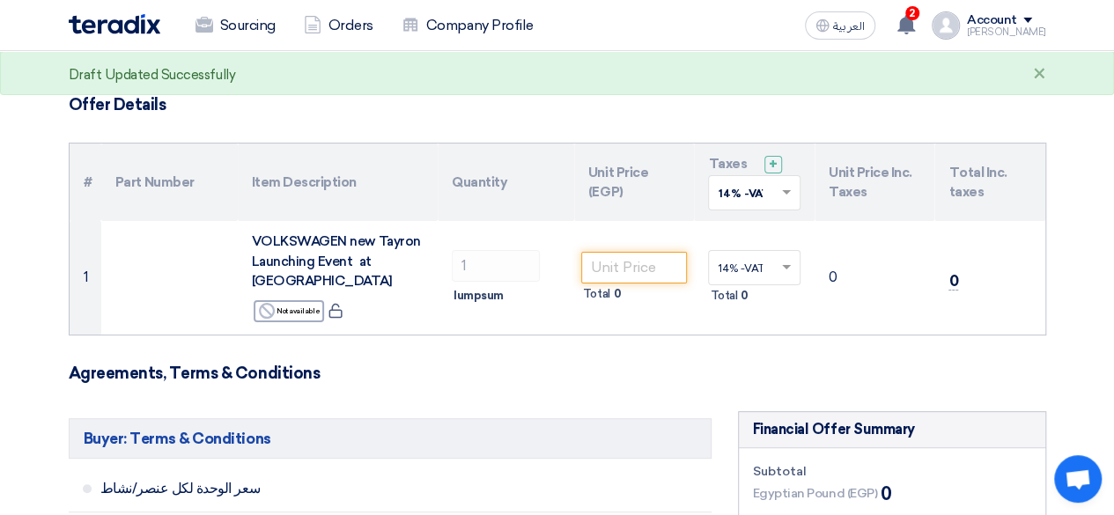
scroll to position [92, 0]
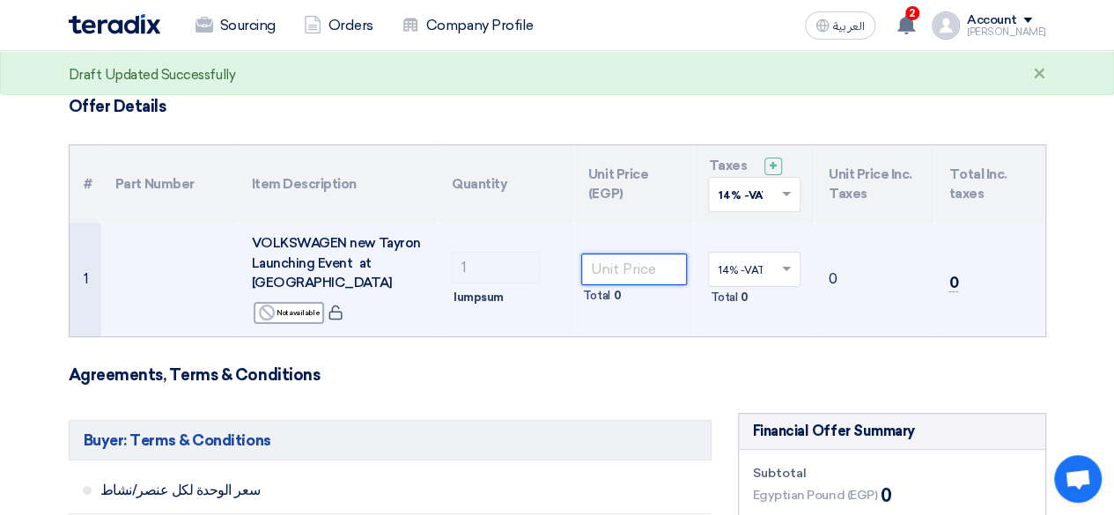
click at [645, 254] on input "number" at bounding box center [634, 270] width 107 height 32
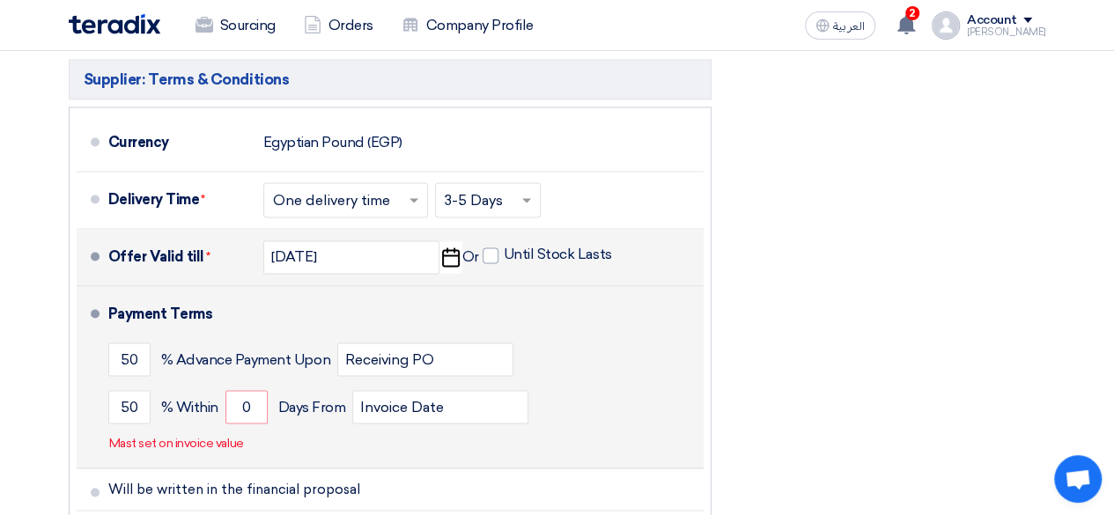
scroll to position [1318, 0]
type input "5316190"
click at [243, 389] on input "0" at bounding box center [246, 405] width 42 height 33
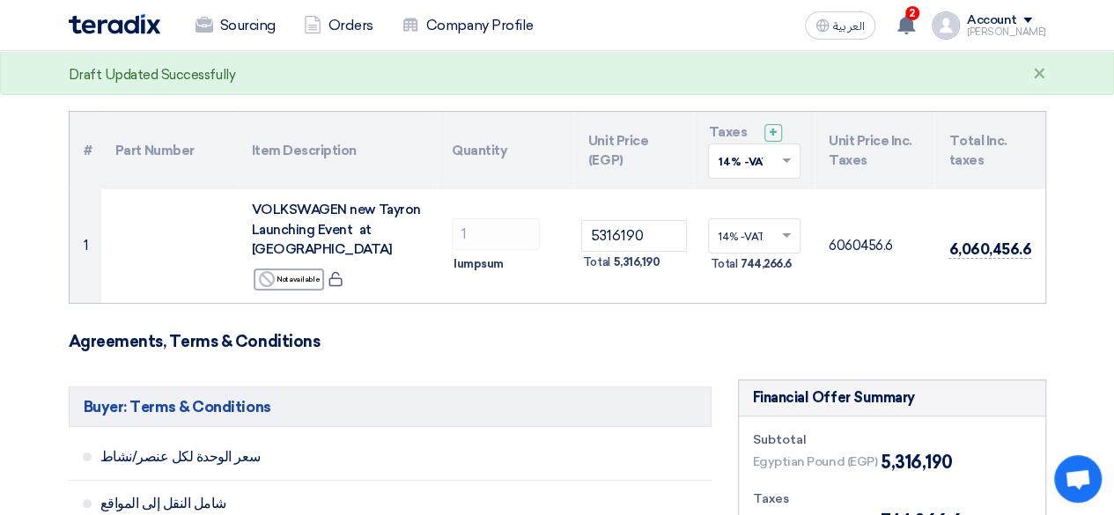
scroll to position [0, 0]
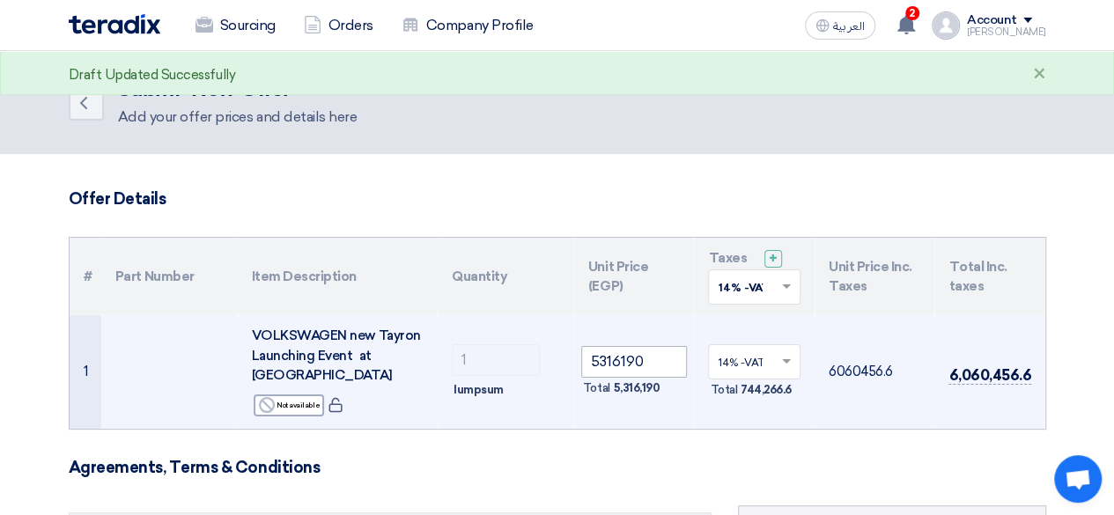
type input "5"
click at [648, 355] on input "5316190" at bounding box center [634, 362] width 107 height 32
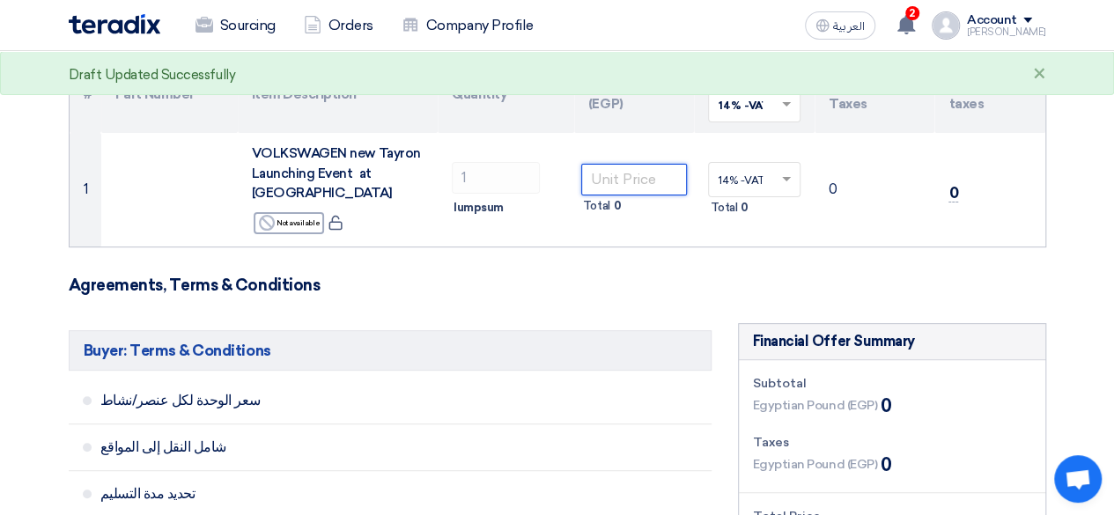
scroll to position [181, 0]
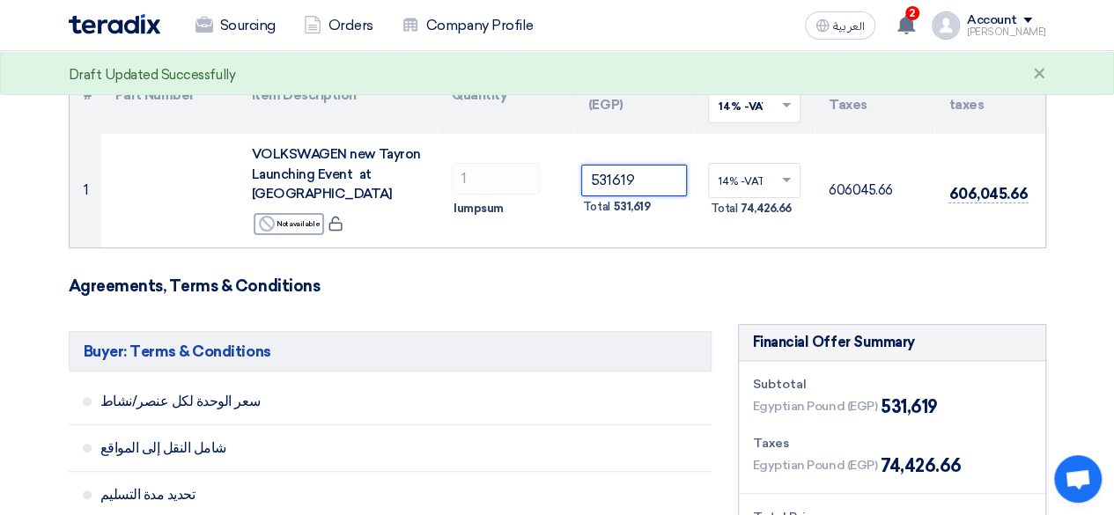
type input "5316190"
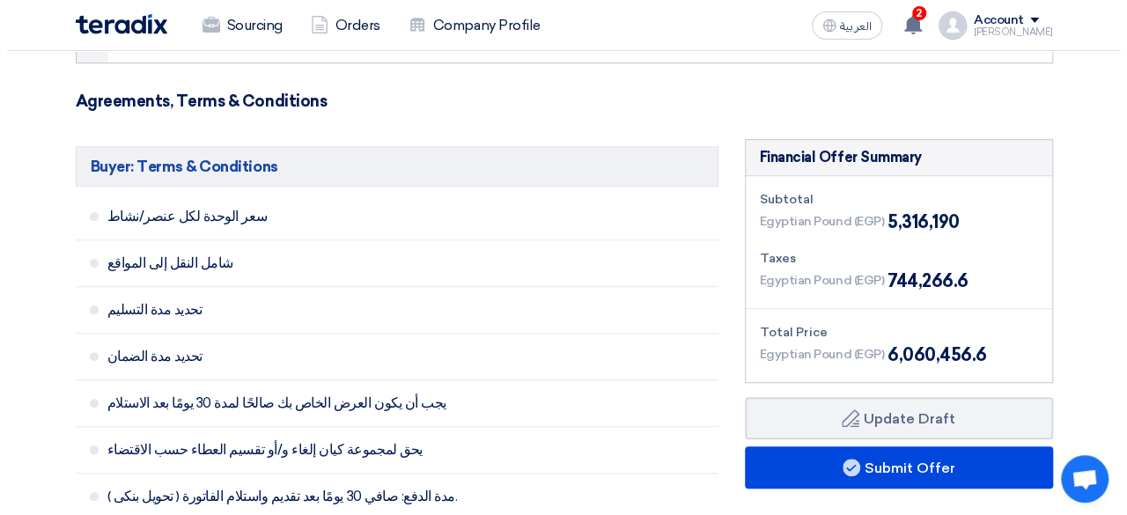
scroll to position [368, 0]
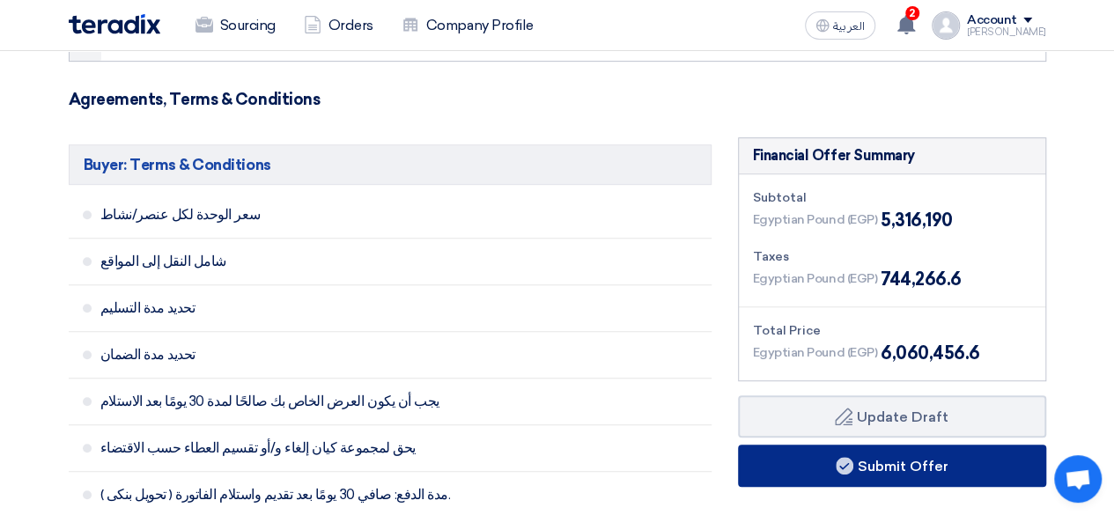
click at [813, 445] on button "Submit Offer" at bounding box center [892, 466] width 308 height 42
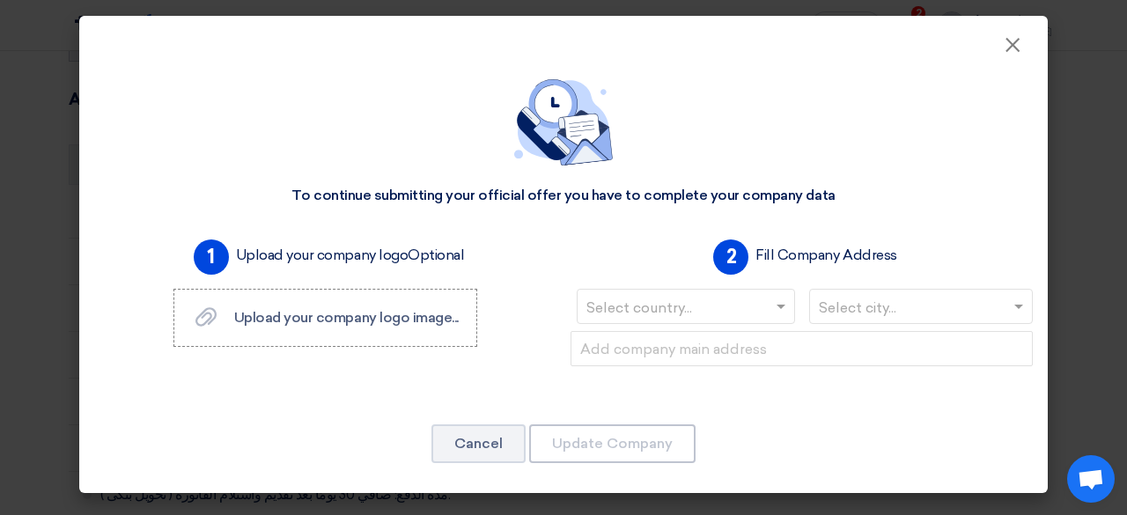
click at [631, 302] on input "text" at bounding box center [676, 308] width 181 height 29
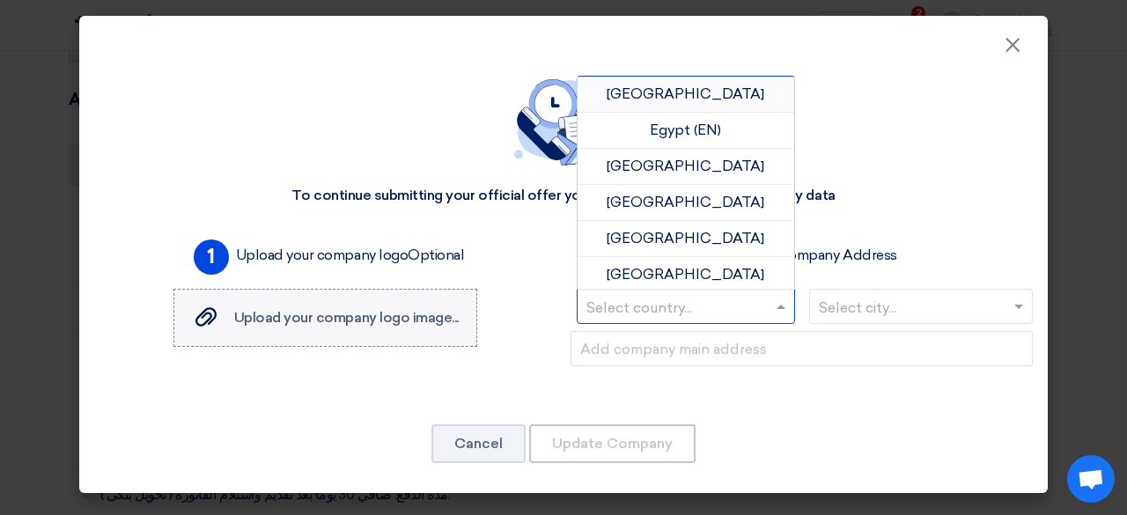
click at [347, 314] on span "Upload your company logo image..." at bounding box center [346, 317] width 224 height 17
click at [0, 0] on input "Upload your company logo image... Upload your company logo image..." at bounding box center [0, 0] width 0 height 0
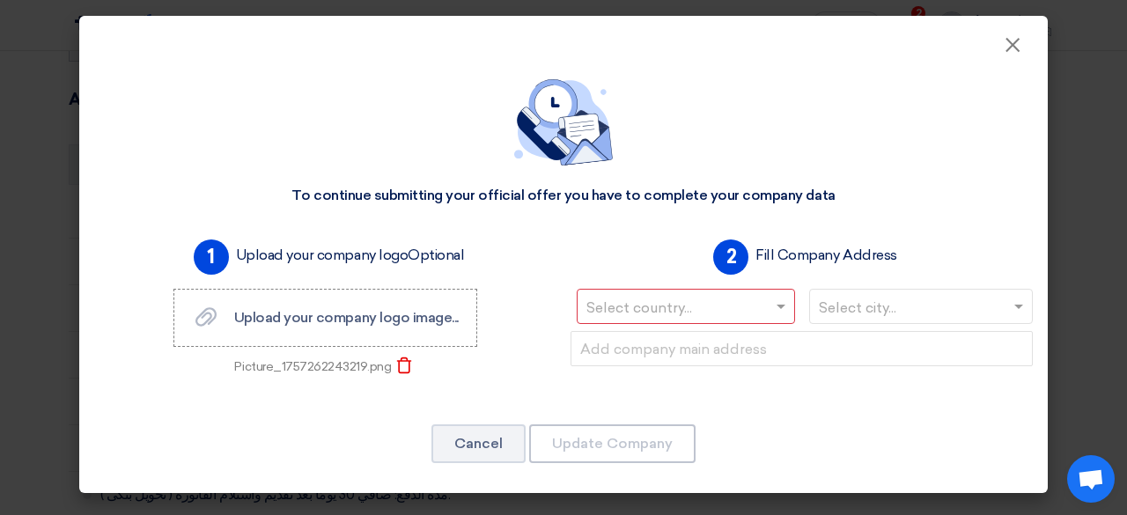
click at [611, 305] on input "text" at bounding box center [676, 308] width 181 height 29
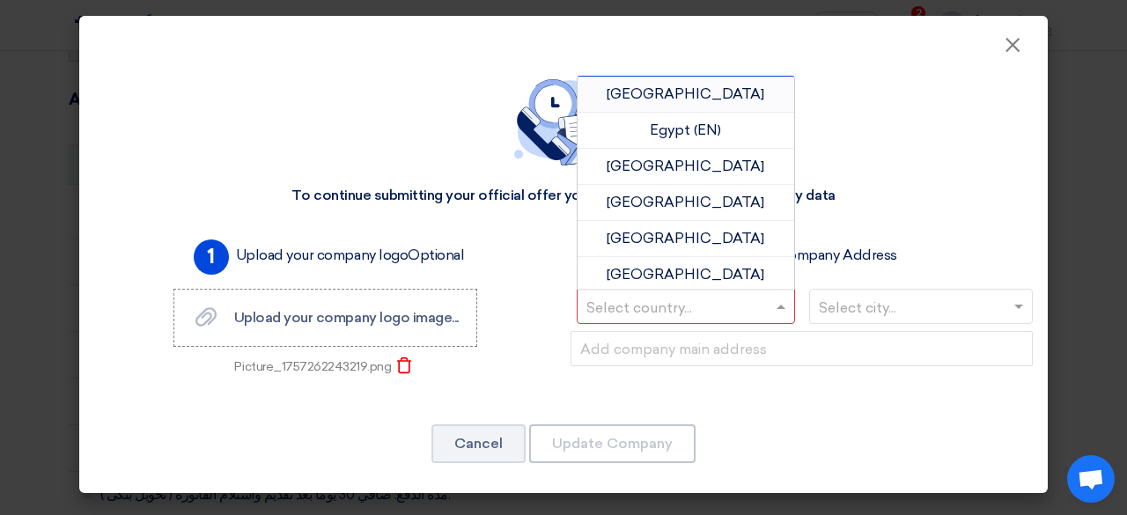
click at [639, 101] on div "Egypt" at bounding box center [686, 95] width 217 height 36
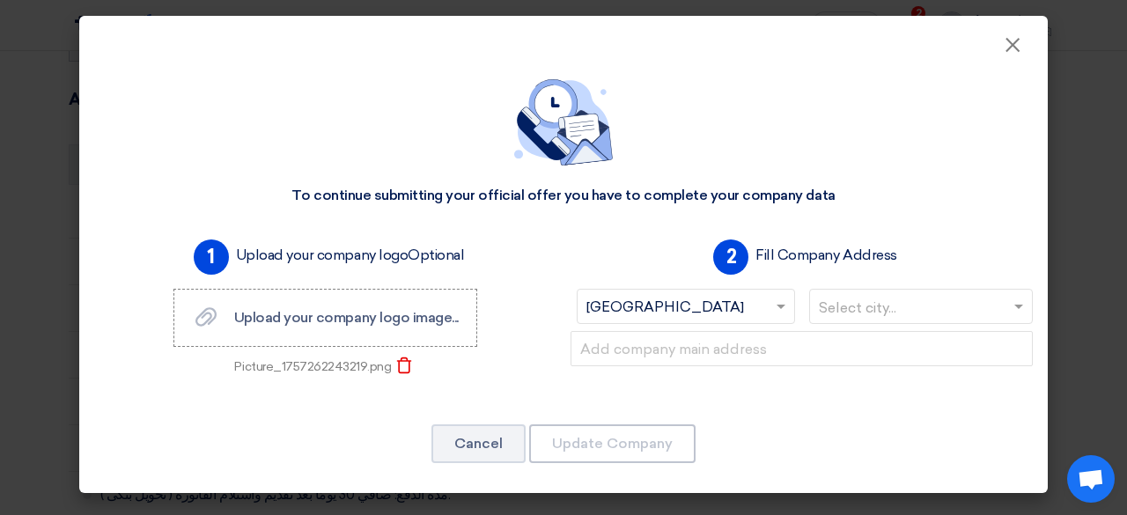
click at [832, 299] on input "text" at bounding box center [913, 308] width 188 height 29
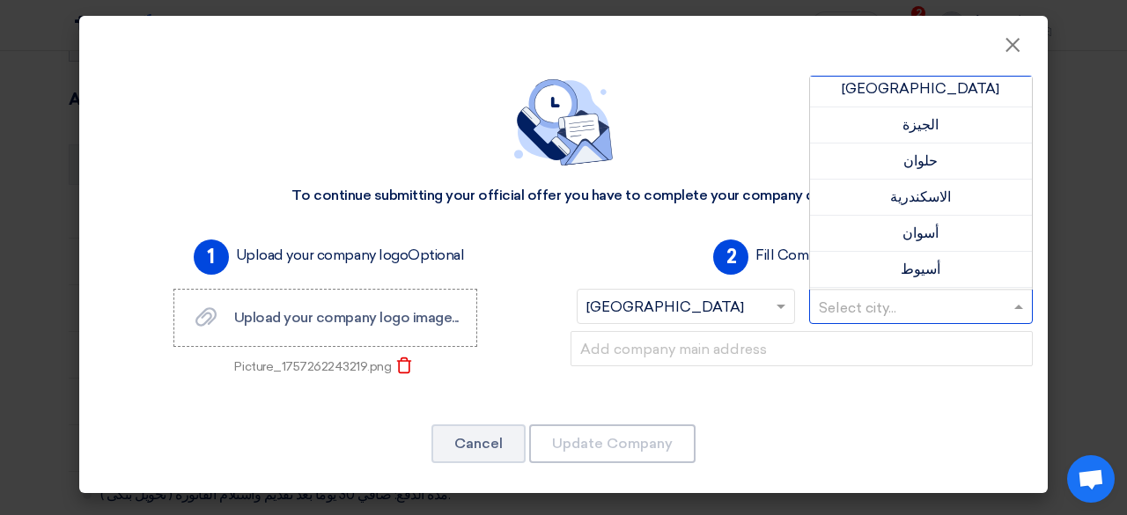
scroll to position [0, 0]
click at [861, 119] on div "الجيزة" at bounding box center [921, 131] width 223 height 36
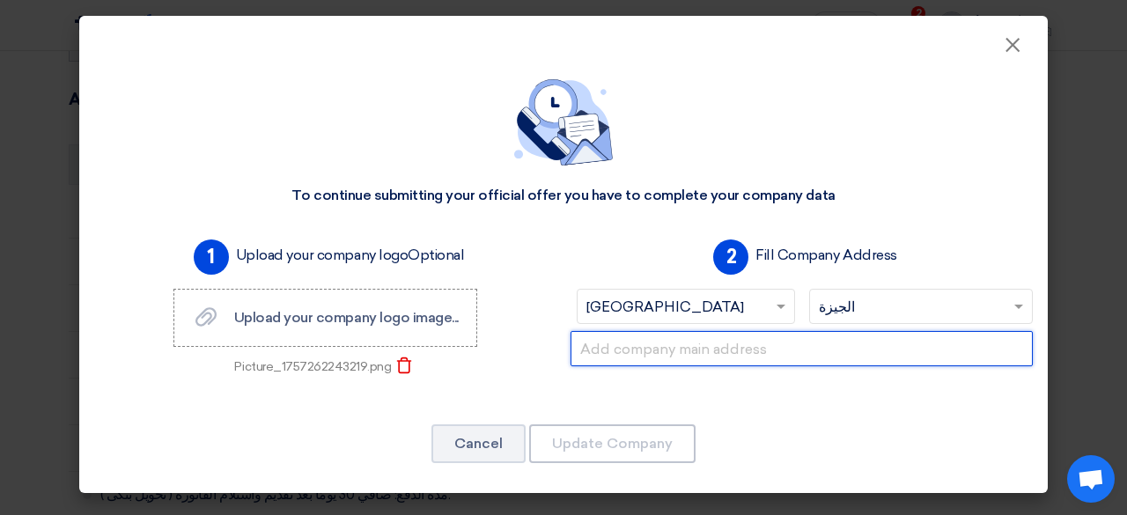
click at [734, 350] on input "text" at bounding box center [801, 348] width 462 height 35
paste input "9 Ahmed Orabi St., Mohandessin, Giza, Egypt, 12411"
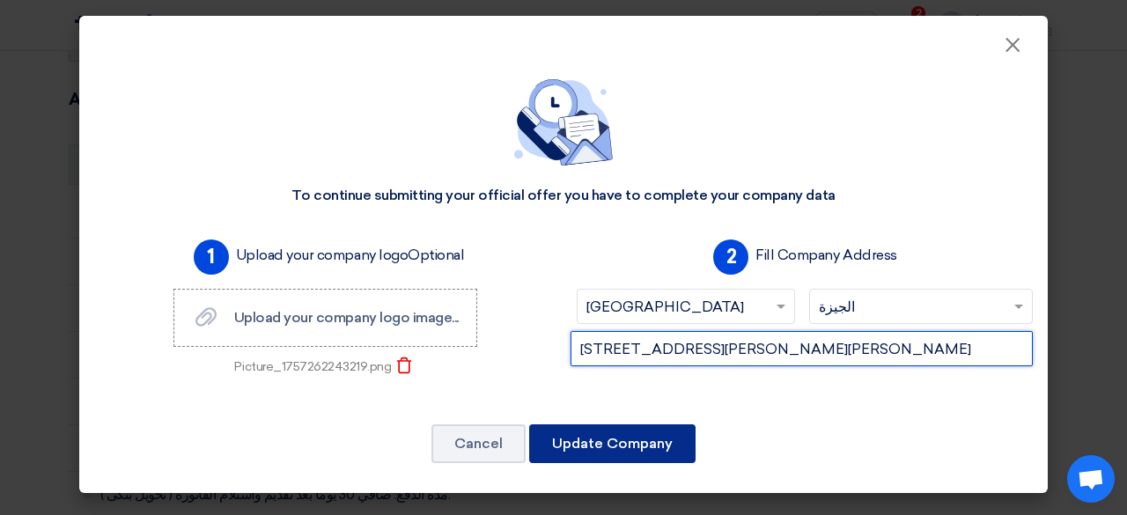
type input "9 Ahmed Orabi St., Mohandessin, Giza, Egypt, 12411"
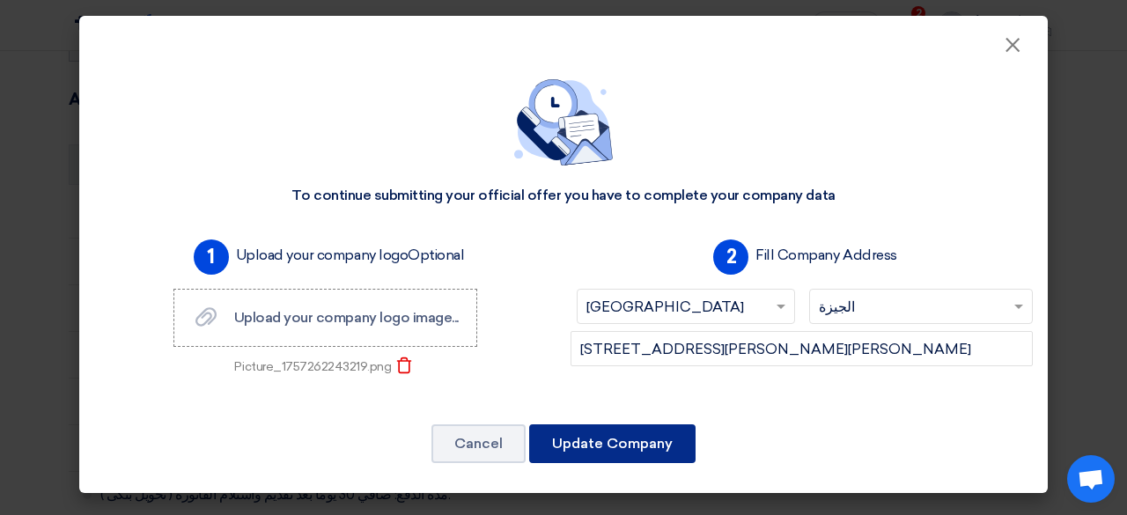
click at [661, 434] on button "Update Company" at bounding box center [612, 443] width 166 height 39
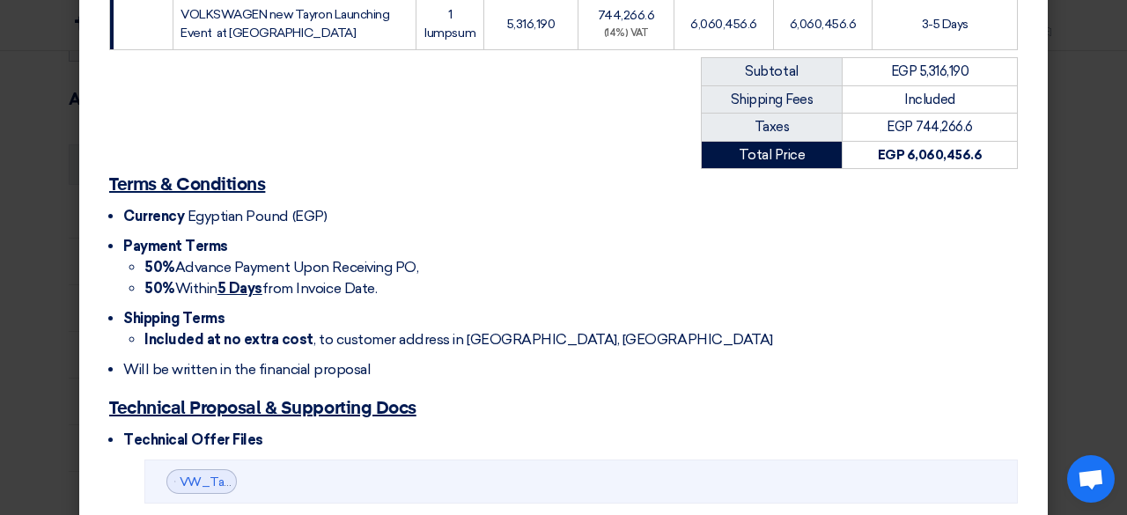
scroll to position [605, 0]
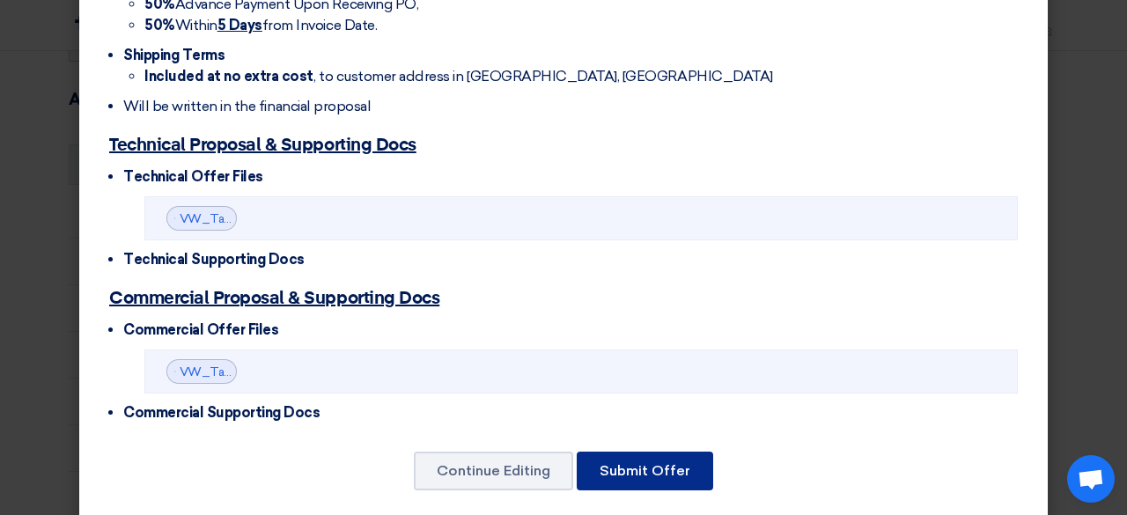
click at [644, 452] on button "Submit Offer" at bounding box center [645, 471] width 136 height 39
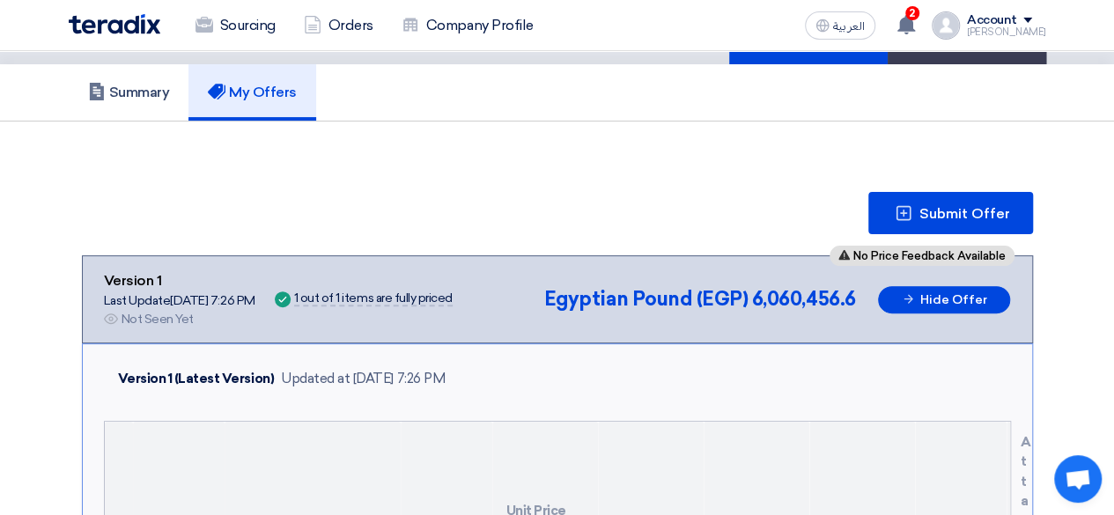
scroll to position [162, 0]
